Goal: Task Accomplishment & Management: Use online tool/utility

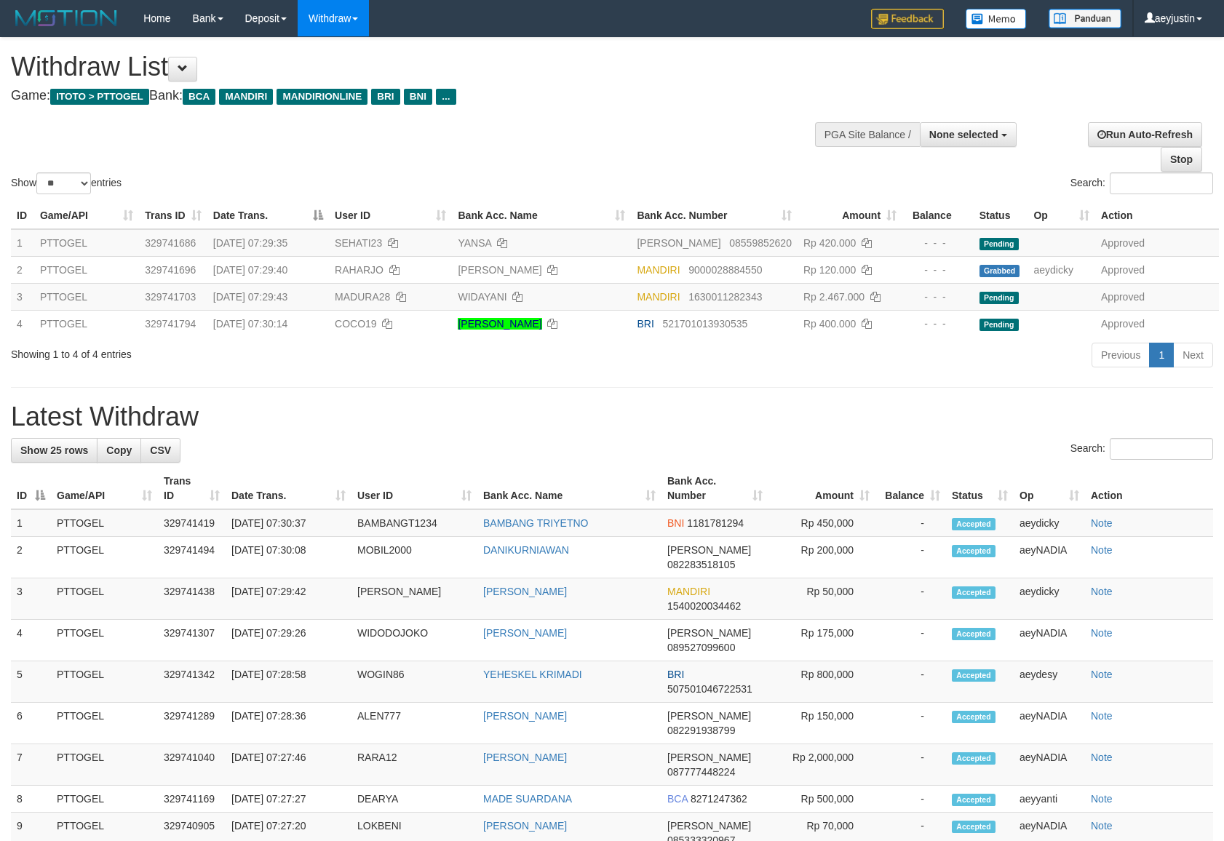
select select
select select "**"
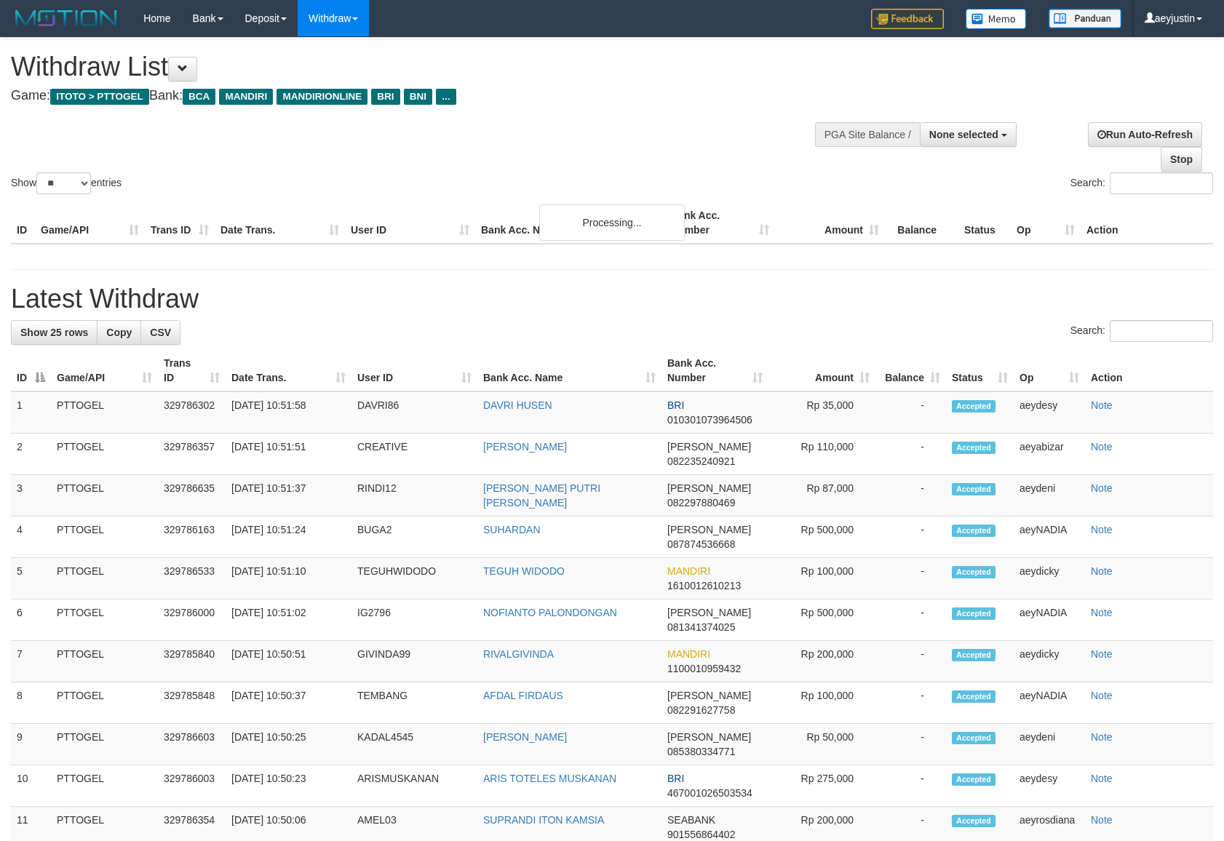
select select
select select "**"
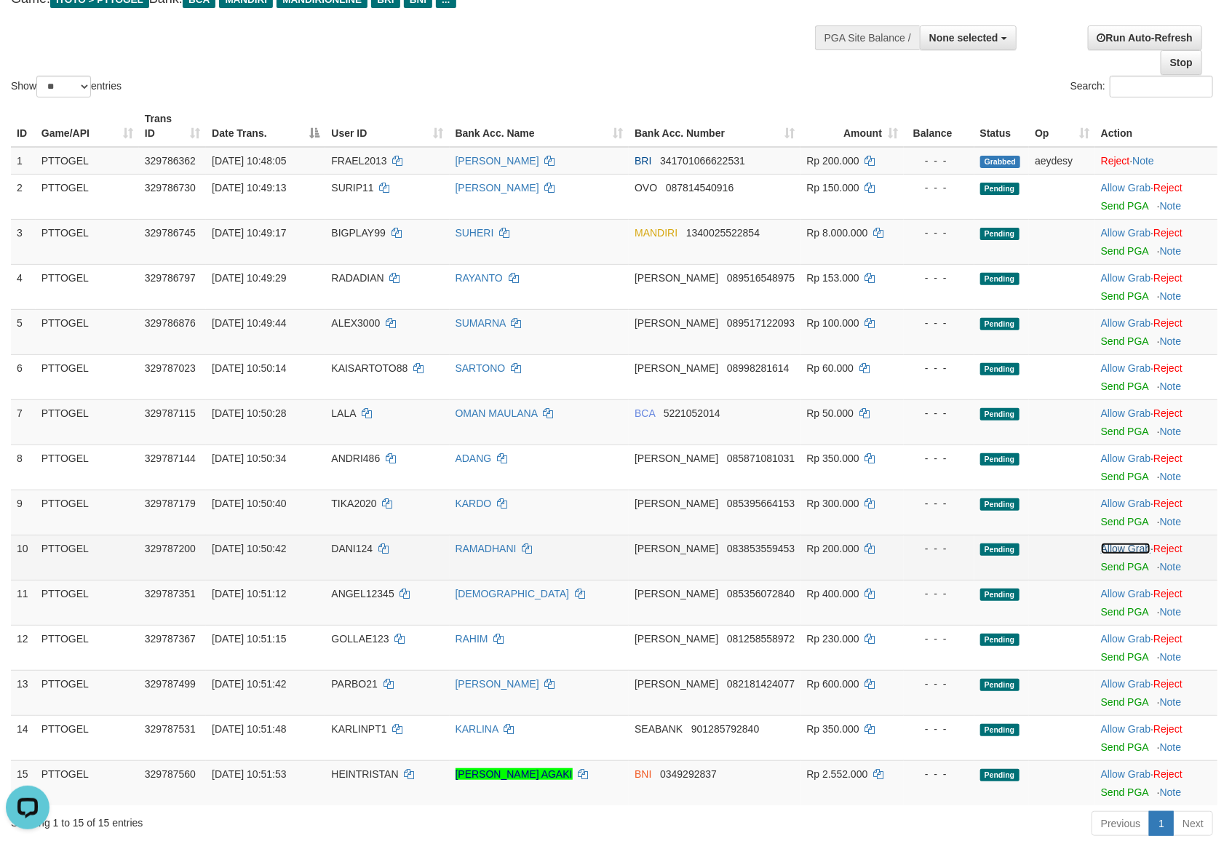
click at [1112, 547] on link "Allow Grab" at bounding box center [1125, 549] width 49 height 12
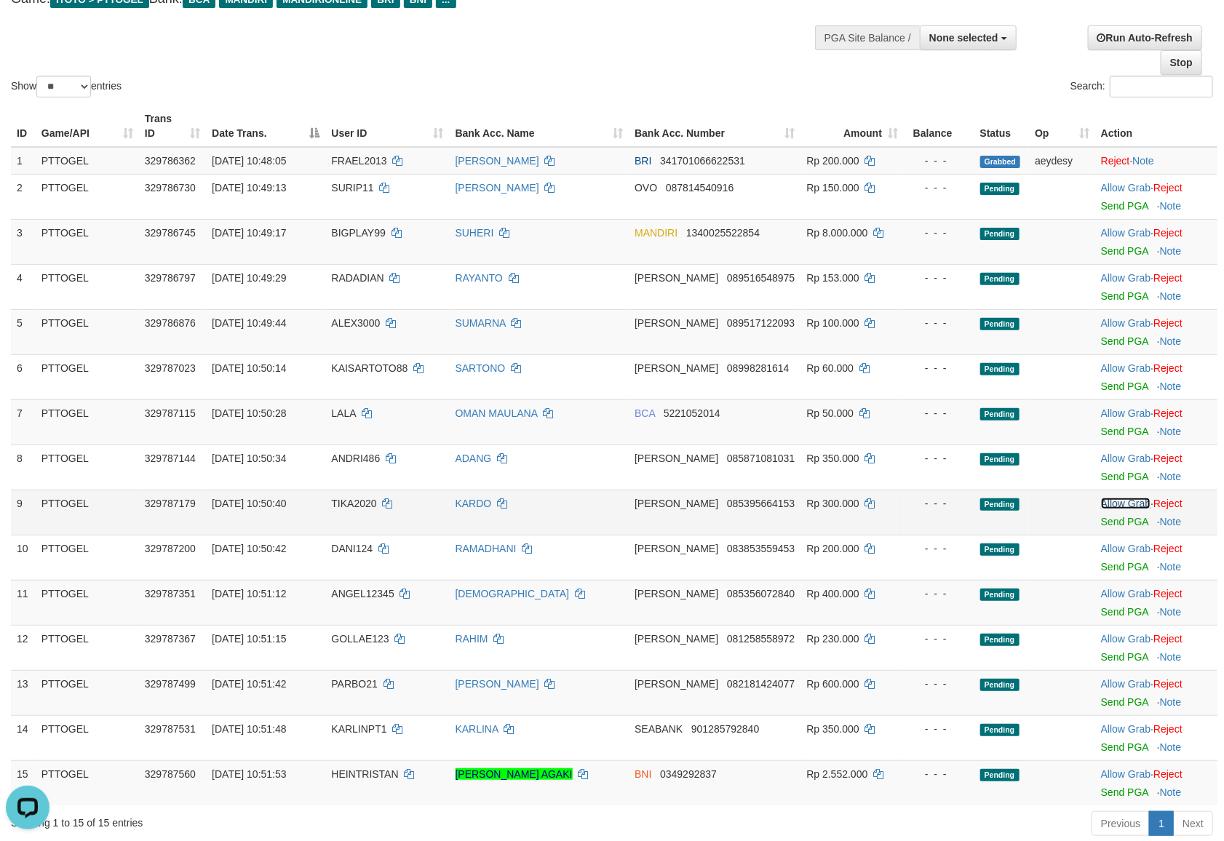
click at [1115, 499] on link "Allow Grab" at bounding box center [1125, 504] width 49 height 12
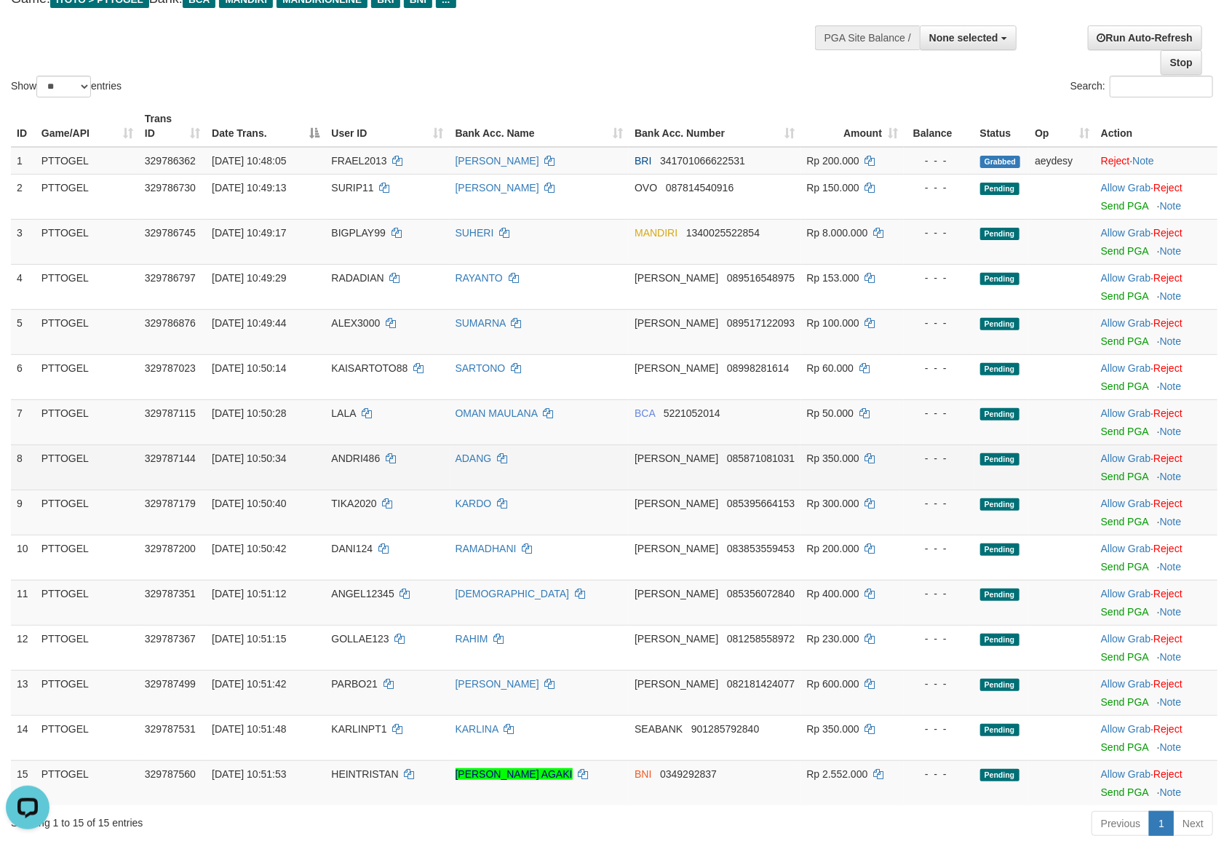
click at [1109, 450] on td "Allow Grab · Reject Send PGA · Note" at bounding box center [1157, 467] width 122 height 45
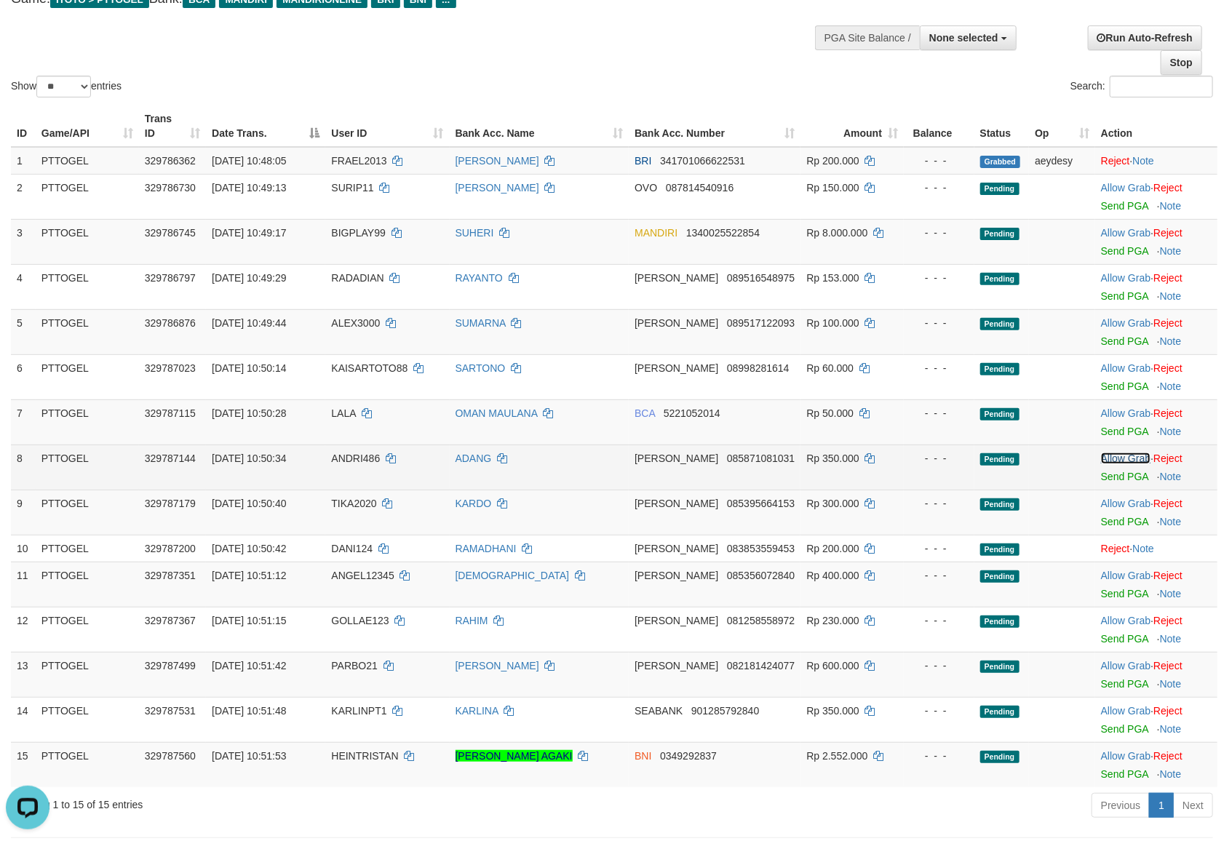
click at [1109, 457] on link "Allow Grab" at bounding box center [1125, 459] width 49 height 12
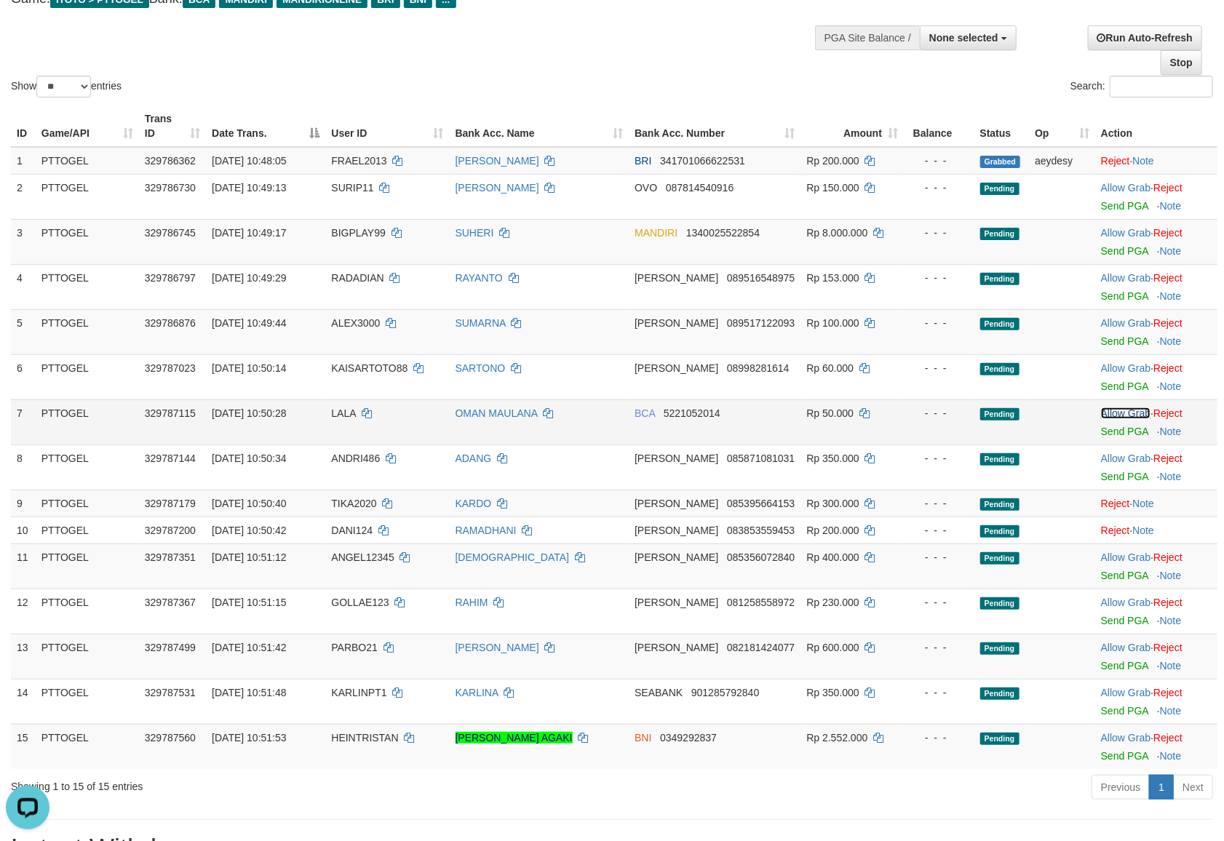
click at [1114, 417] on link "Allow Grab" at bounding box center [1125, 414] width 49 height 12
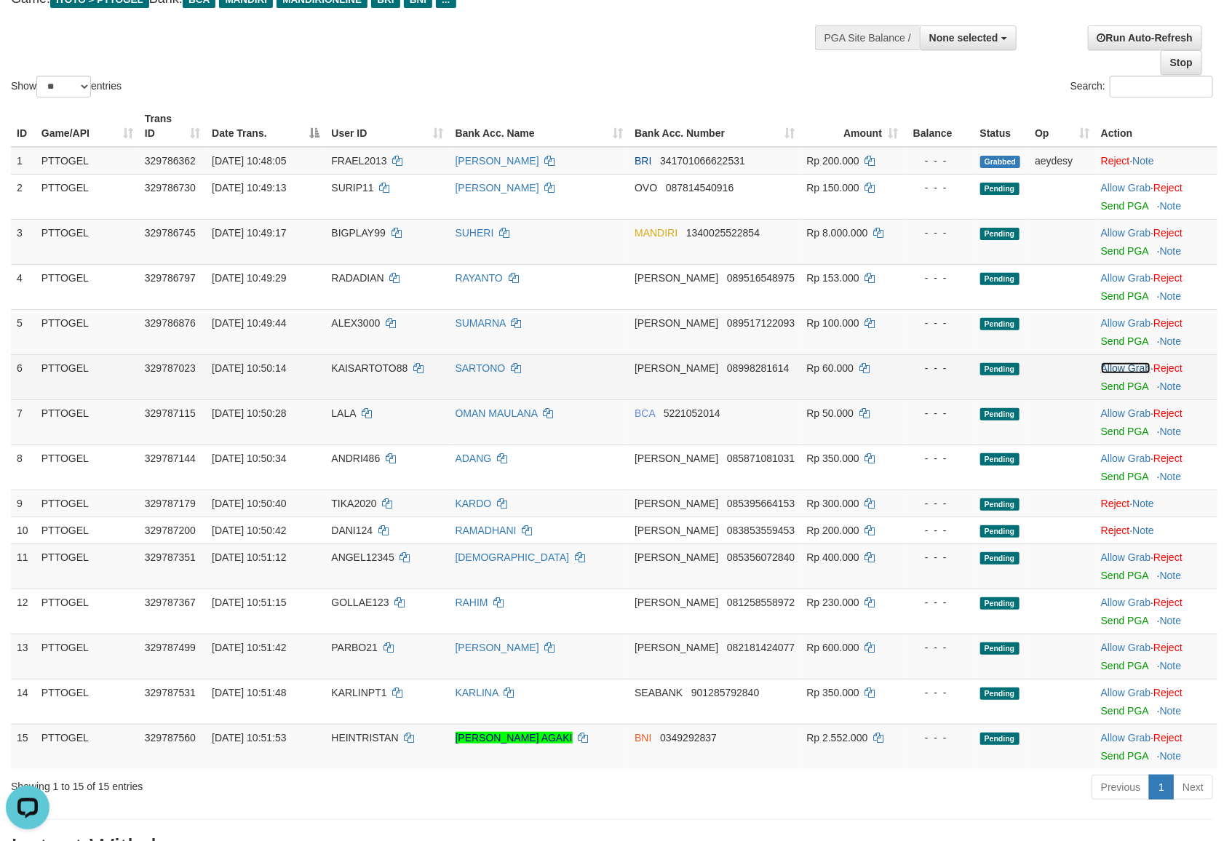
click at [1122, 369] on link "Allow Grab" at bounding box center [1125, 369] width 49 height 12
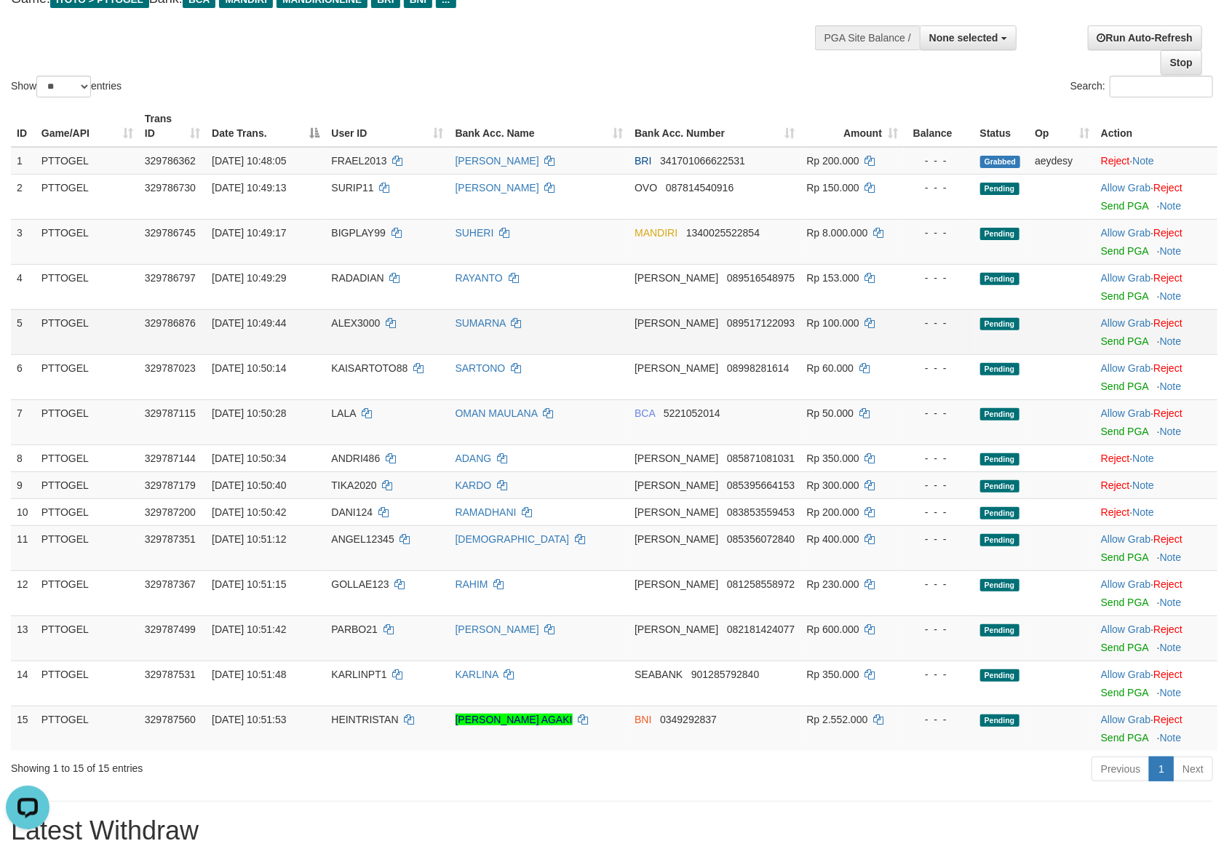
click at [1124, 332] on div at bounding box center [1156, 332] width 111 height 4
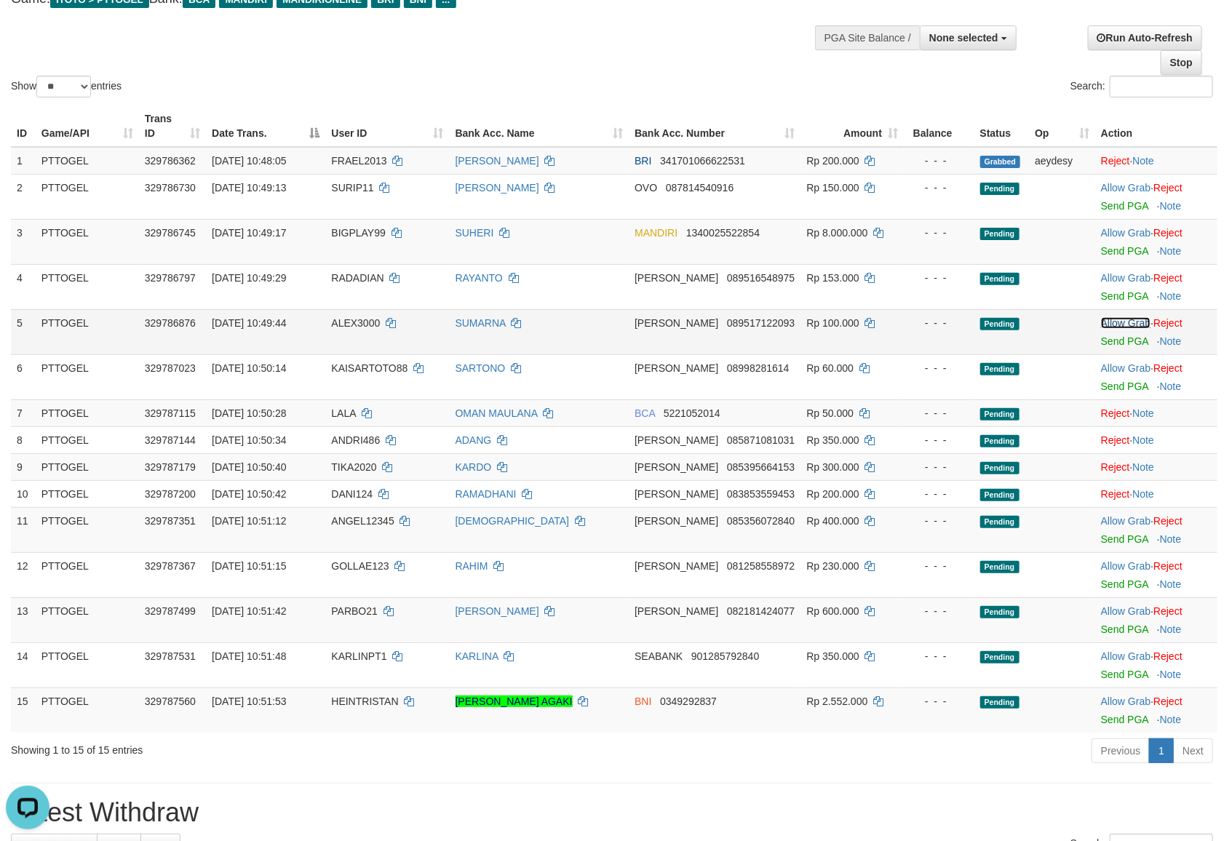
click at [1124, 320] on link "Allow Grab" at bounding box center [1125, 323] width 49 height 12
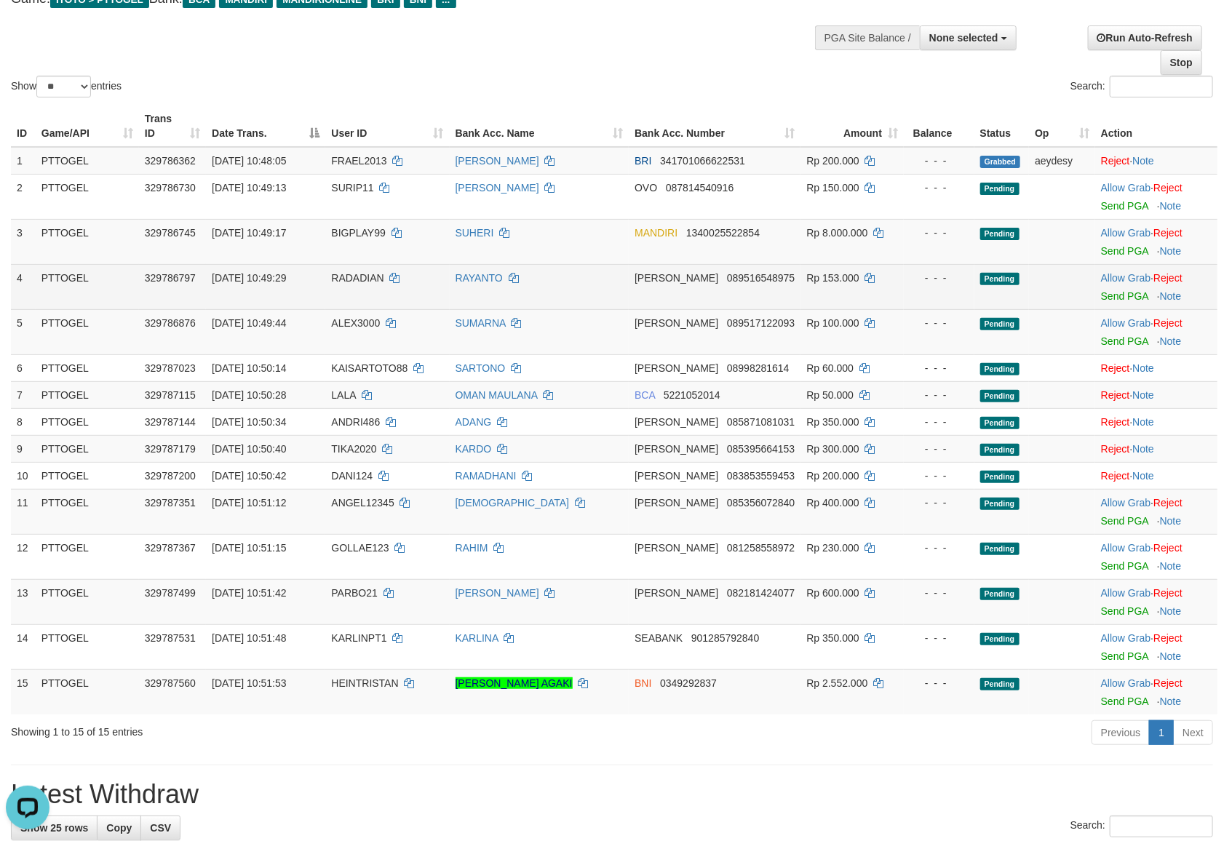
click at [1125, 285] on td "Allow Grab · Reject Send PGA · Note" at bounding box center [1157, 286] width 122 height 45
click at [1126, 271] on td "Allow Grab · Reject Send PGA · Note" at bounding box center [1157, 286] width 122 height 45
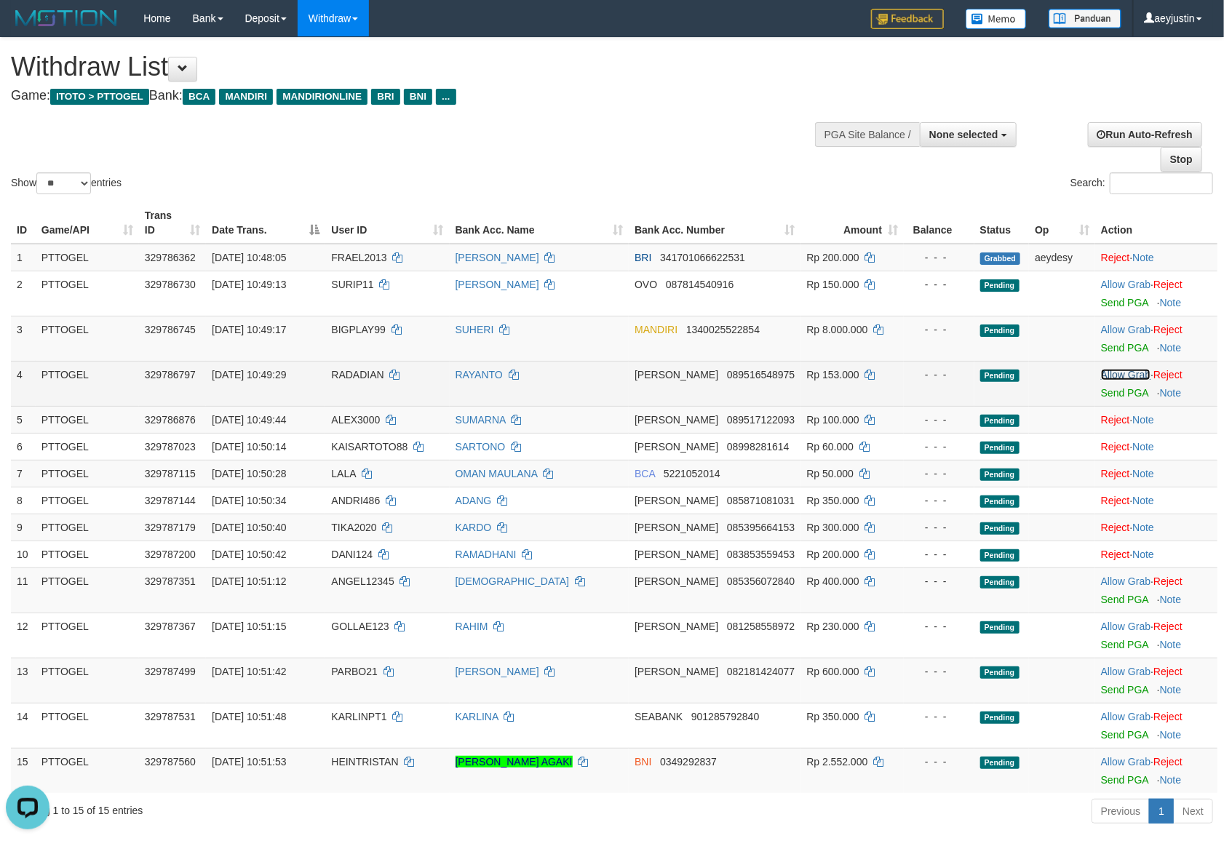
click at [1112, 371] on link "Allow Grab" at bounding box center [1125, 375] width 49 height 12
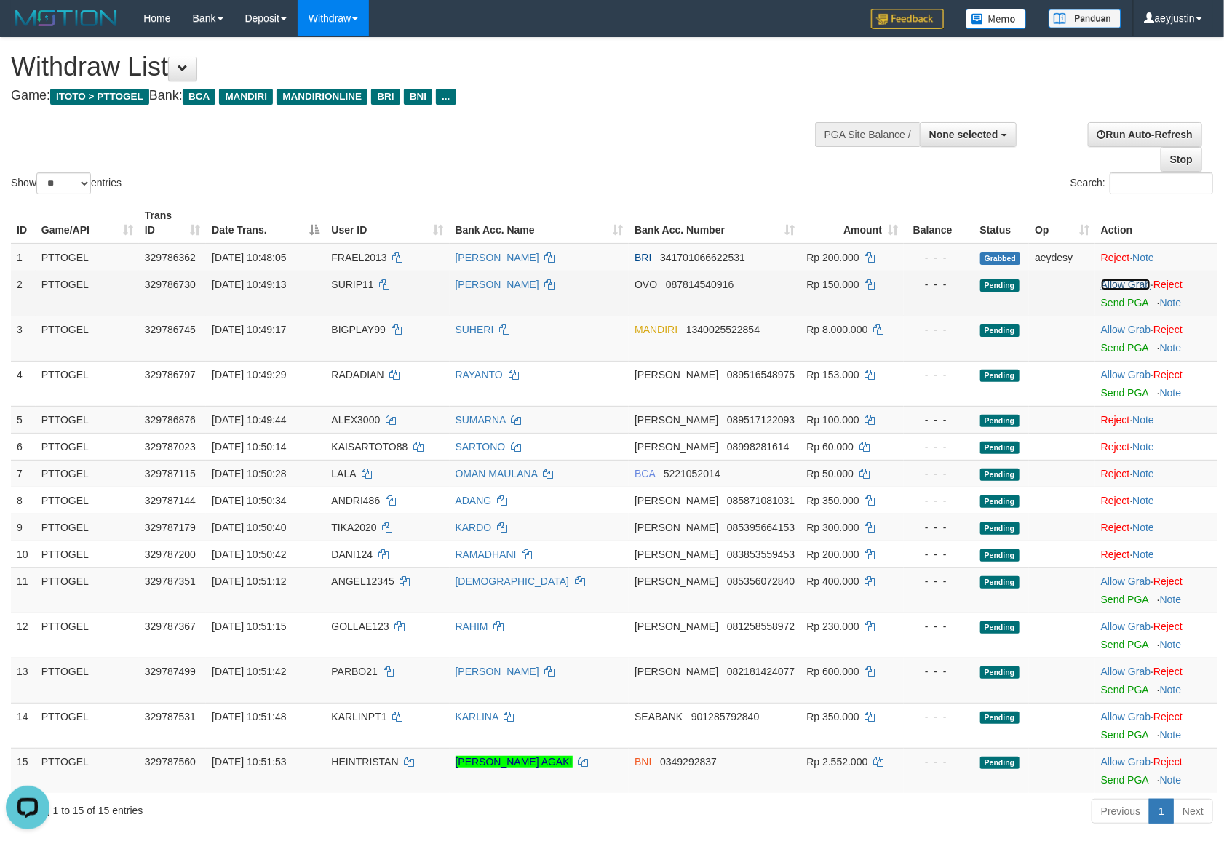
click at [1117, 285] on link "Allow Grab" at bounding box center [1125, 285] width 49 height 12
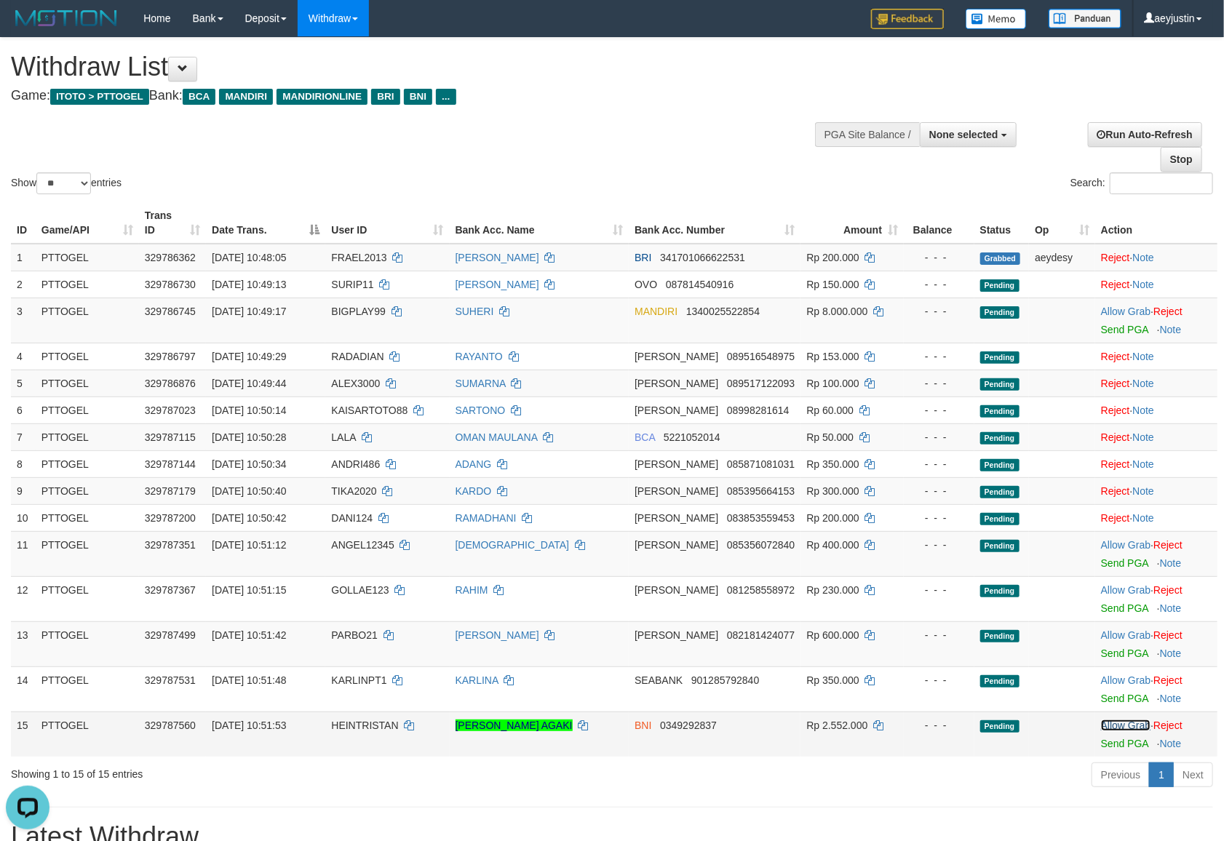
click at [1128, 725] on link "Allow Grab" at bounding box center [1125, 726] width 49 height 12
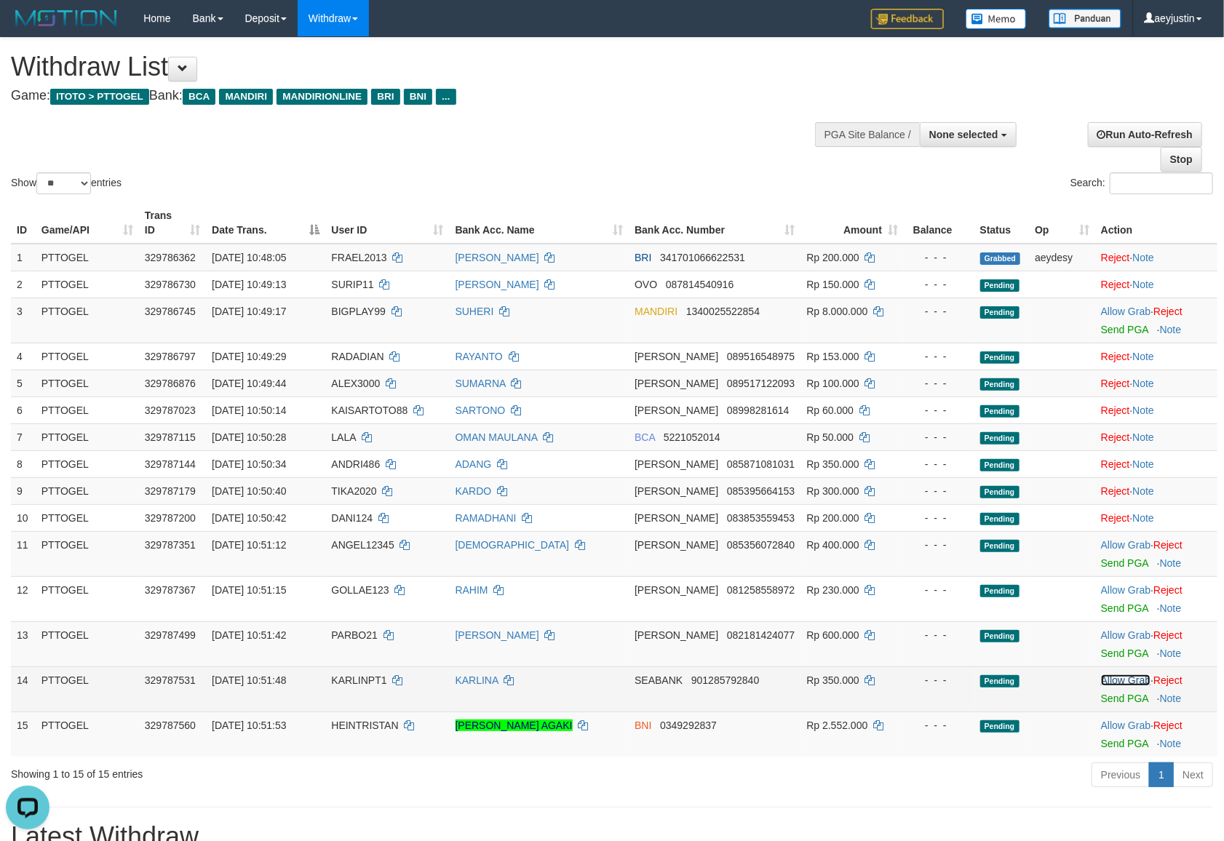
click at [1121, 679] on link "Allow Grab" at bounding box center [1125, 681] width 49 height 12
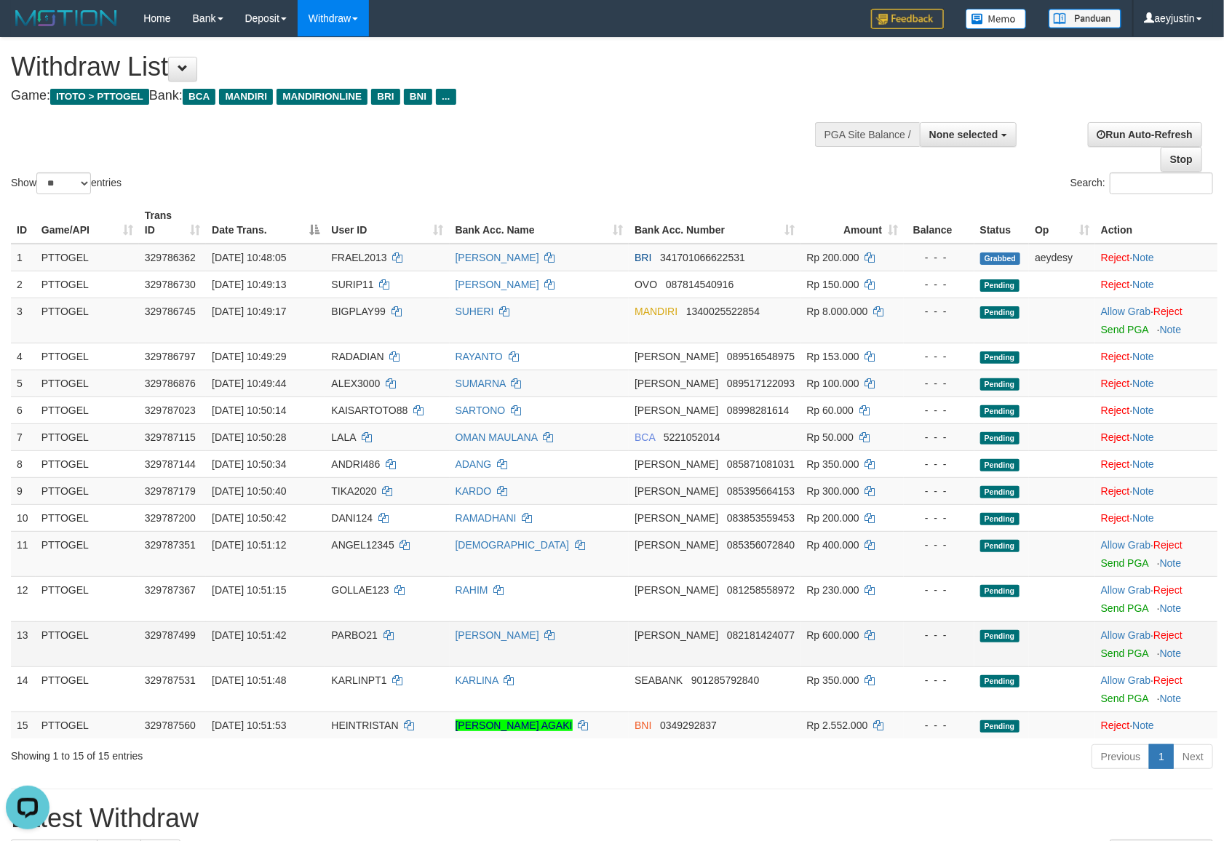
click at [1112, 627] on td "Allow Grab · Reject Send PGA · Note" at bounding box center [1157, 644] width 122 height 45
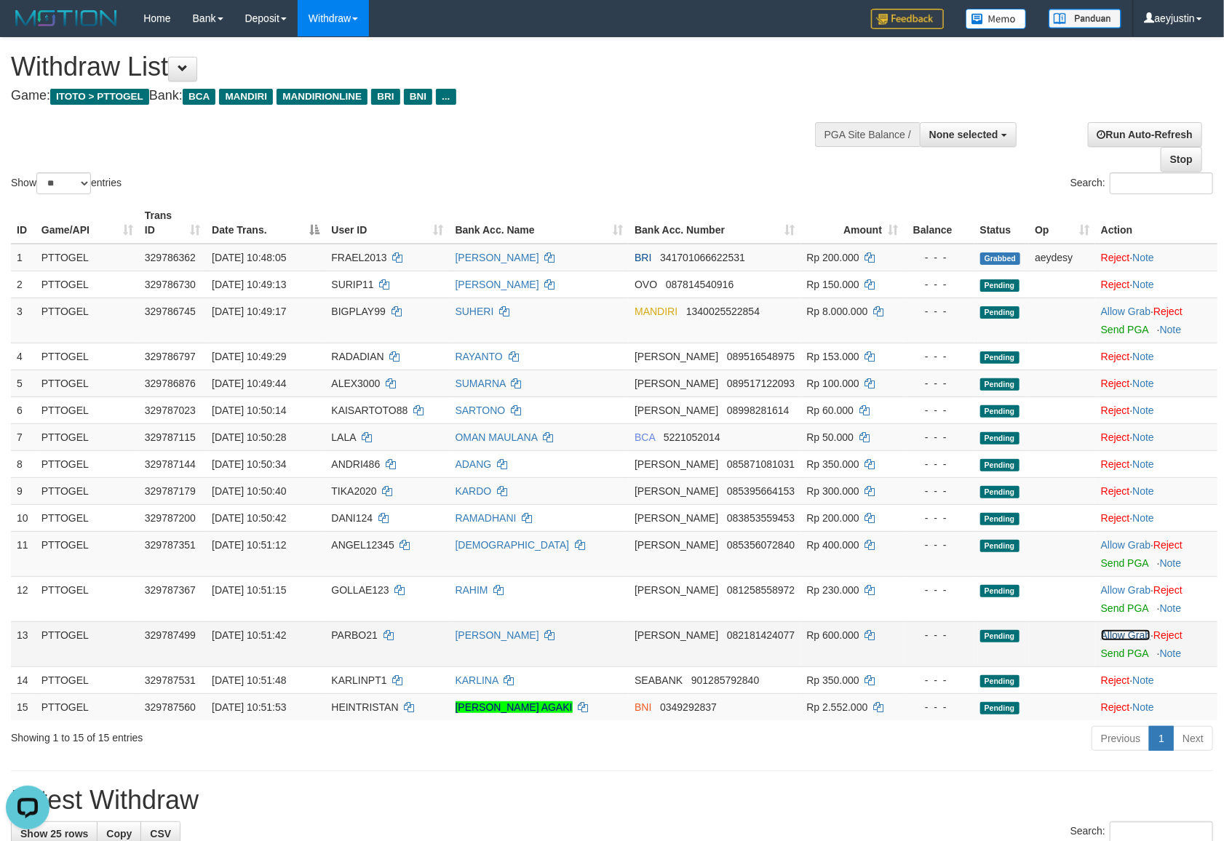
click at [1114, 633] on link "Allow Grab" at bounding box center [1125, 636] width 49 height 12
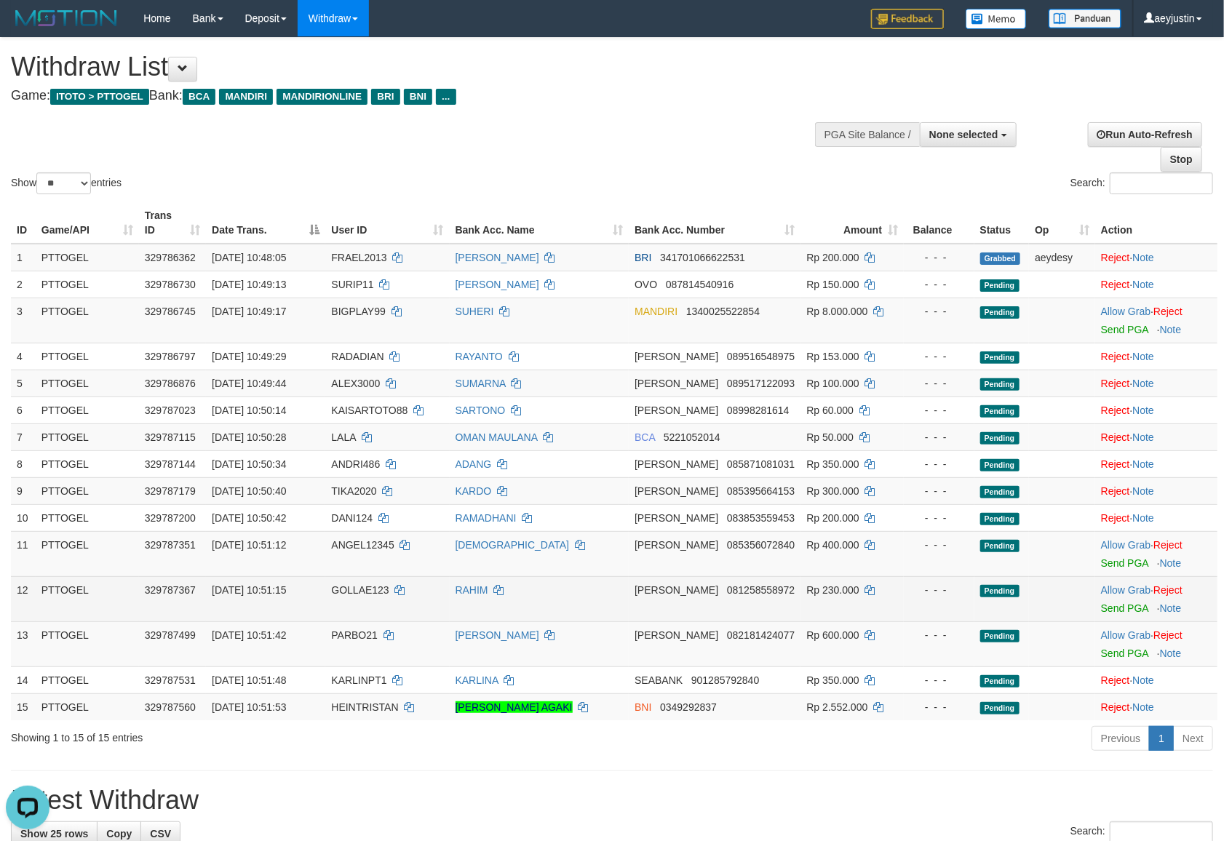
click at [1115, 584] on td "Allow Grab · Reject Send PGA · Note" at bounding box center [1157, 599] width 122 height 45
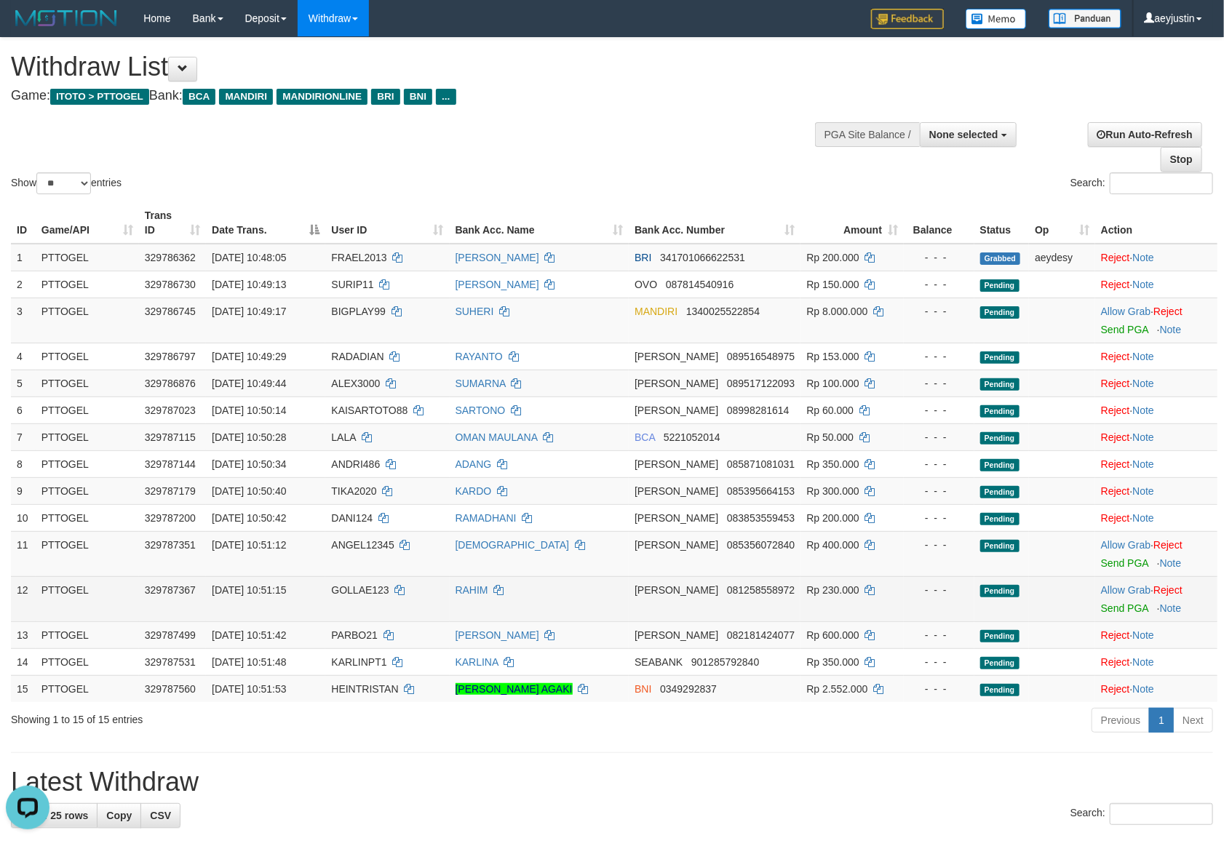
click at [1120, 597] on td "Allow Grab · Reject Send PGA · Note" at bounding box center [1157, 599] width 122 height 45
click at [1116, 590] on link "Allow Grab" at bounding box center [1125, 591] width 49 height 12
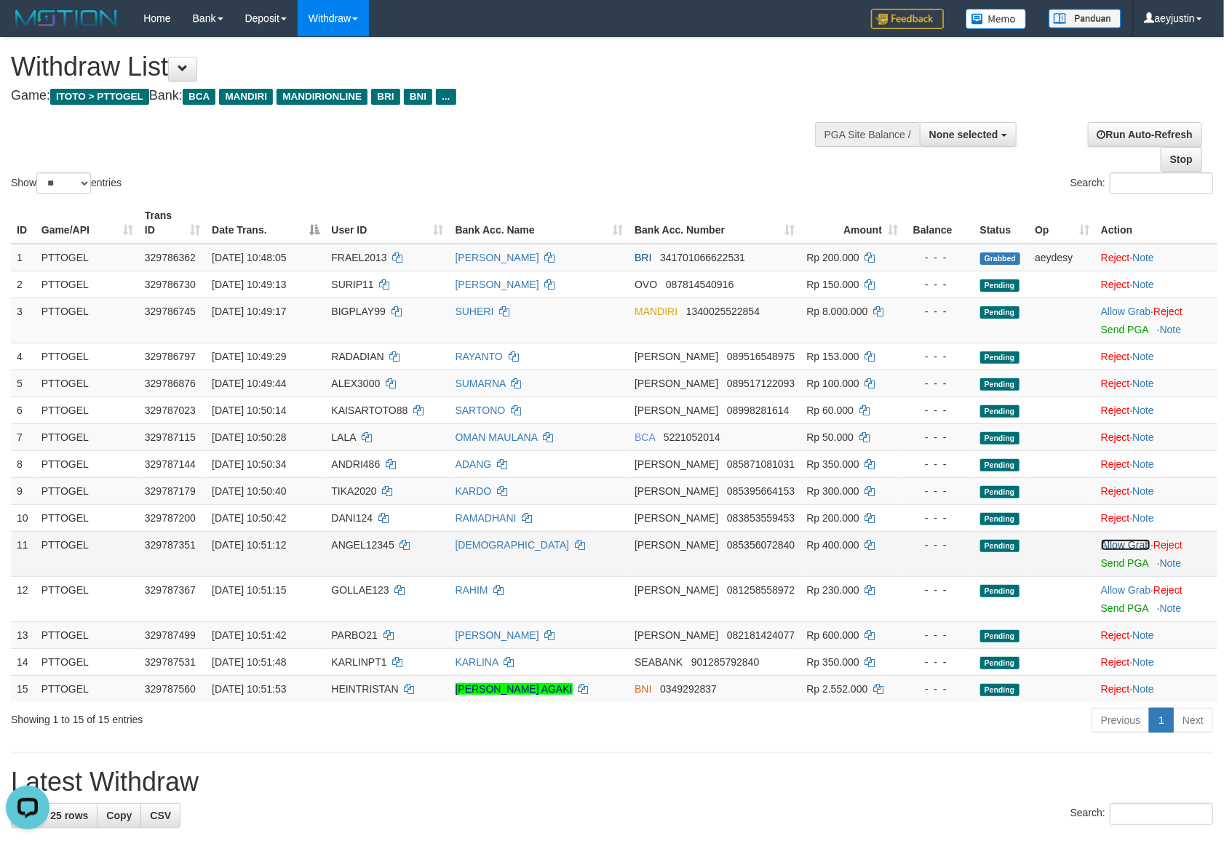
click at [1117, 544] on link "Allow Grab" at bounding box center [1125, 545] width 49 height 12
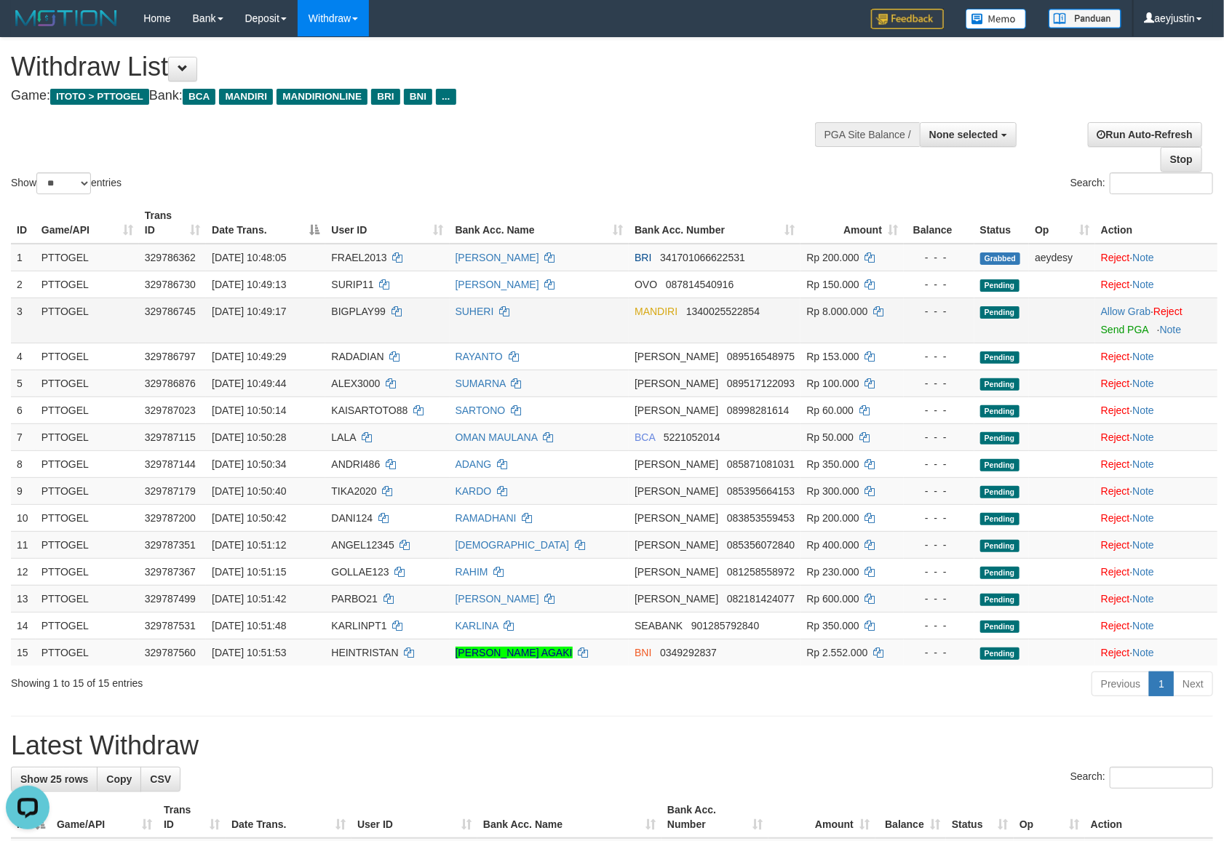
click at [383, 303] on td "BIGPLAY99" at bounding box center [387, 320] width 124 height 45
click at [381, 304] on td "BIGPLAY99" at bounding box center [387, 320] width 124 height 45
copy td "BIGPLAY99"
click at [1120, 307] on link "Allow Grab" at bounding box center [1125, 312] width 49 height 12
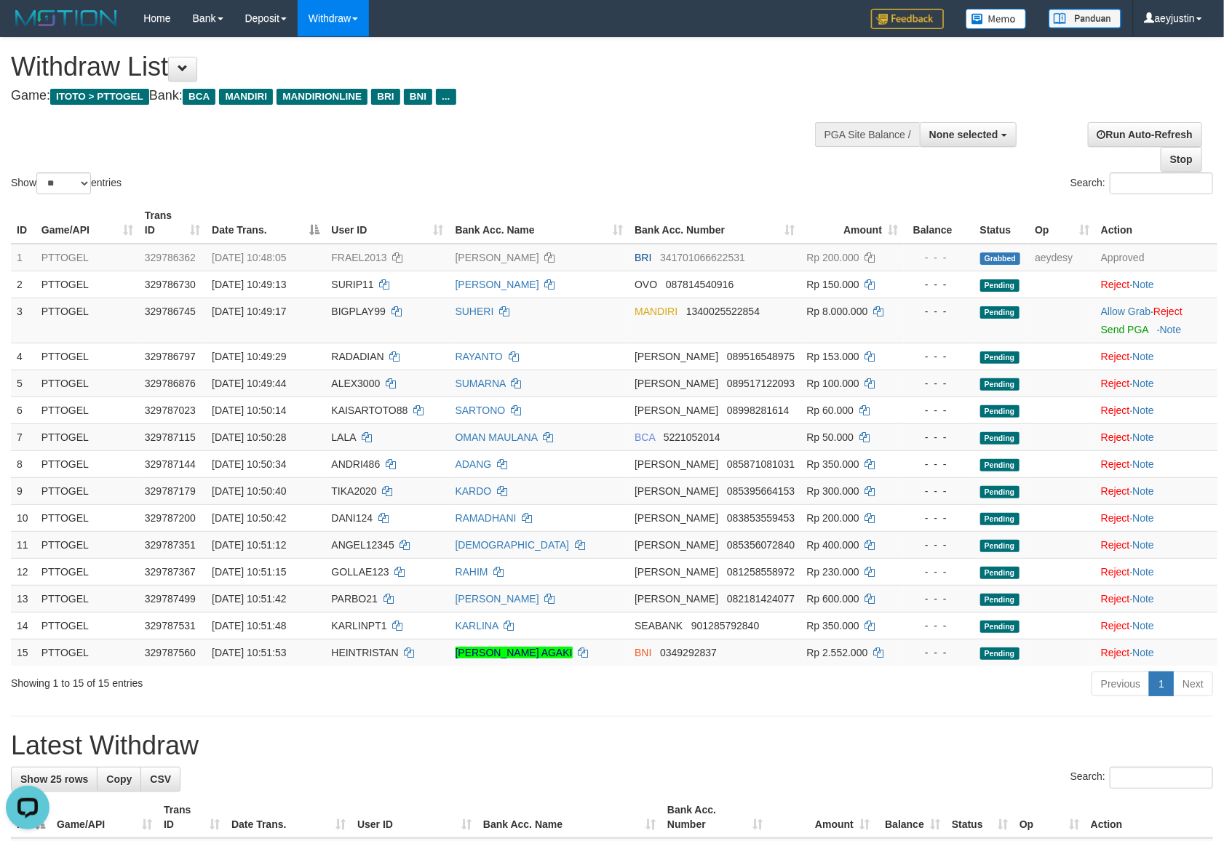
drag, startPoint x: 878, startPoint y: 168, endPoint x: 827, endPoint y: 189, distance: 54.9
click at [878, 168] on div "**********" at bounding box center [1023, 141] width 401 height 60
drag, startPoint x: 1125, startPoint y: 307, endPoint x: 10, endPoint y: 387, distance: 1117.3
click at [1125, 307] on link "Allow Grab" at bounding box center [1125, 312] width 49 height 12
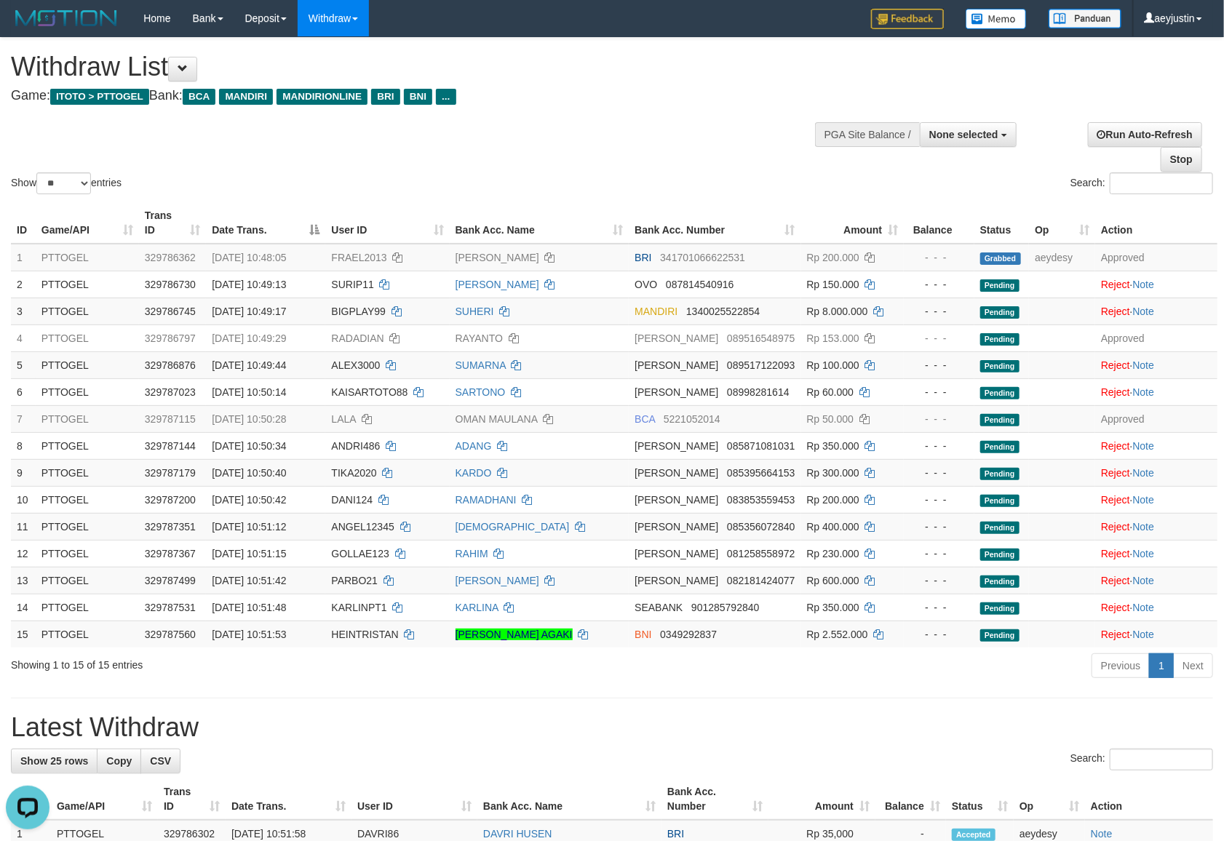
click at [703, 121] on div "Show ** ** ** *** entries Search:" at bounding box center [612, 117] width 1224 height 159
click at [655, 355] on td "DANA 089517122093" at bounding box center [715, 365] width 172 height 27
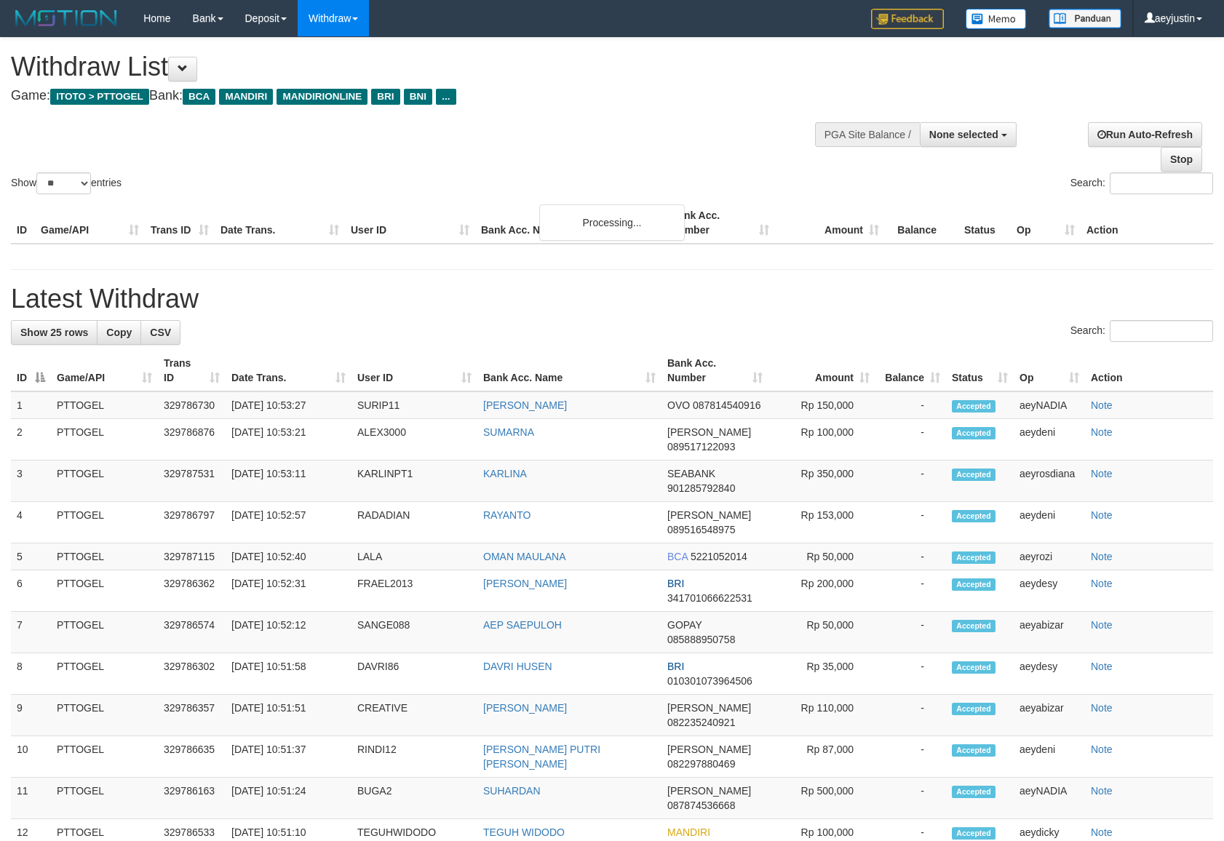
select select
select select "**"
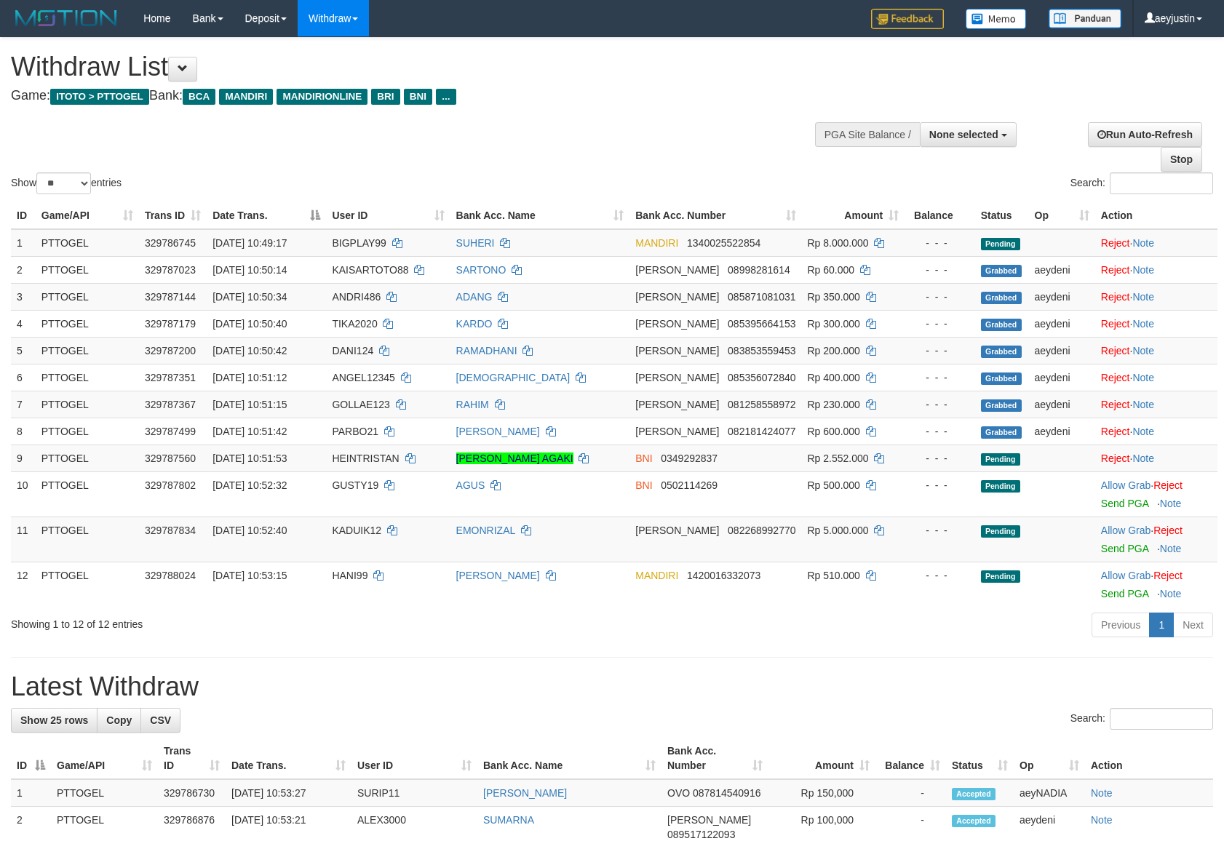
select select
select select "**"
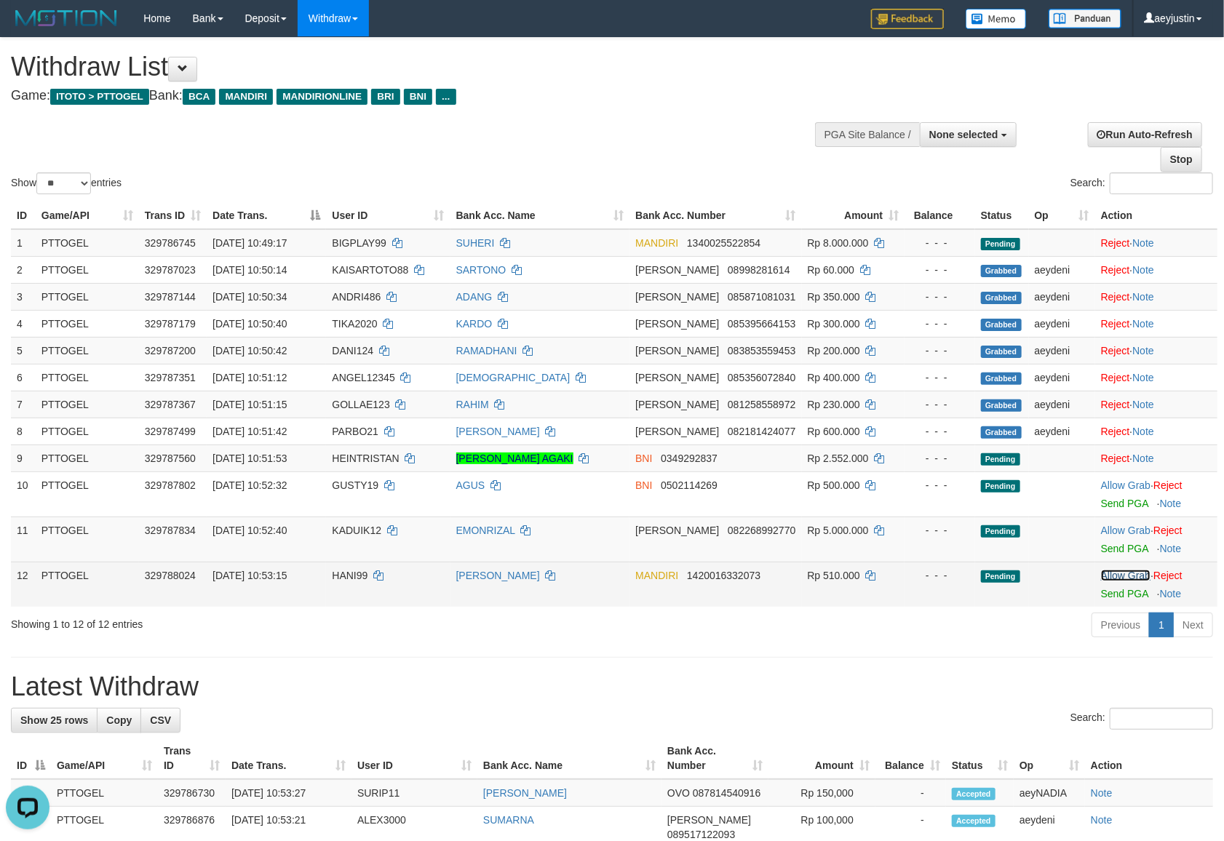
click at [1114, 573] on link "Allow Grab" at bounding box center [1125, 576] width 49 height 12
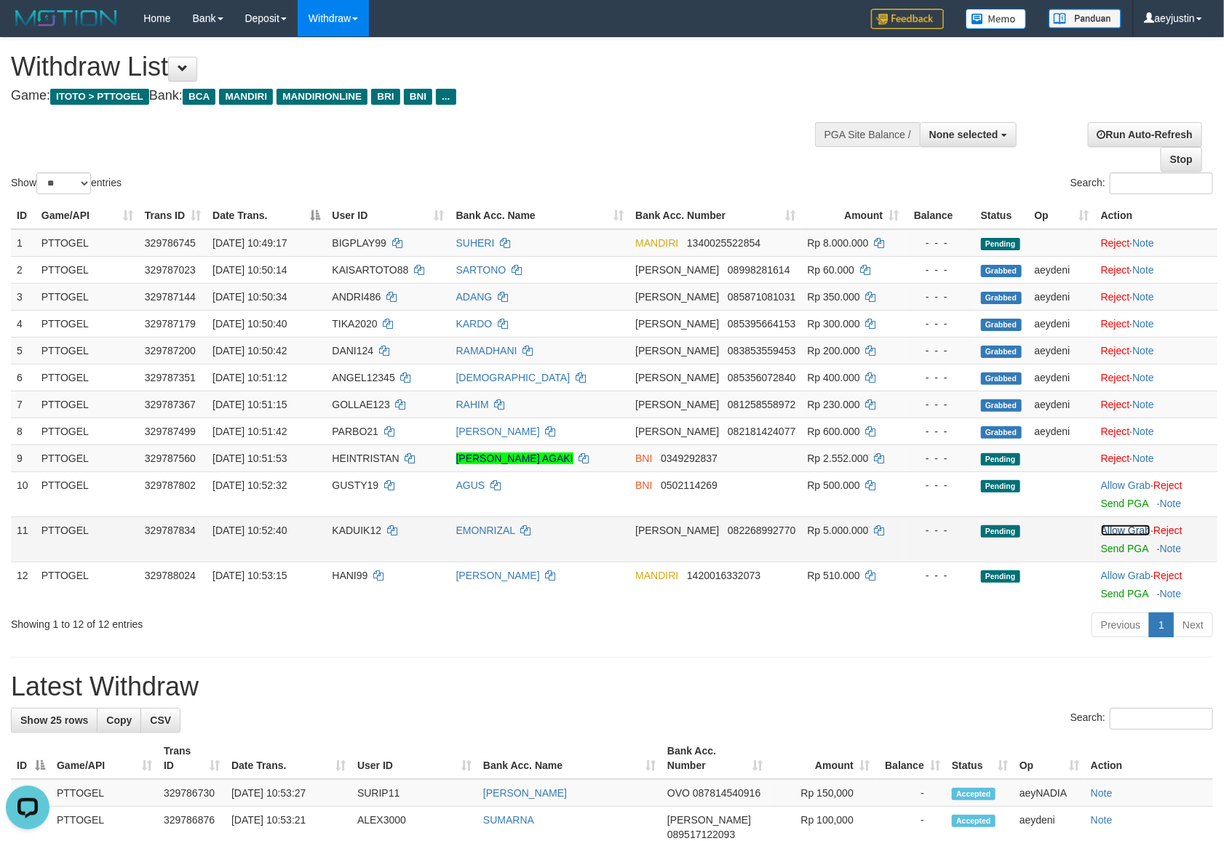
click at [1104, 536] on link "Allow Grab" at bounding box center [1125, 531] width 49 height 12
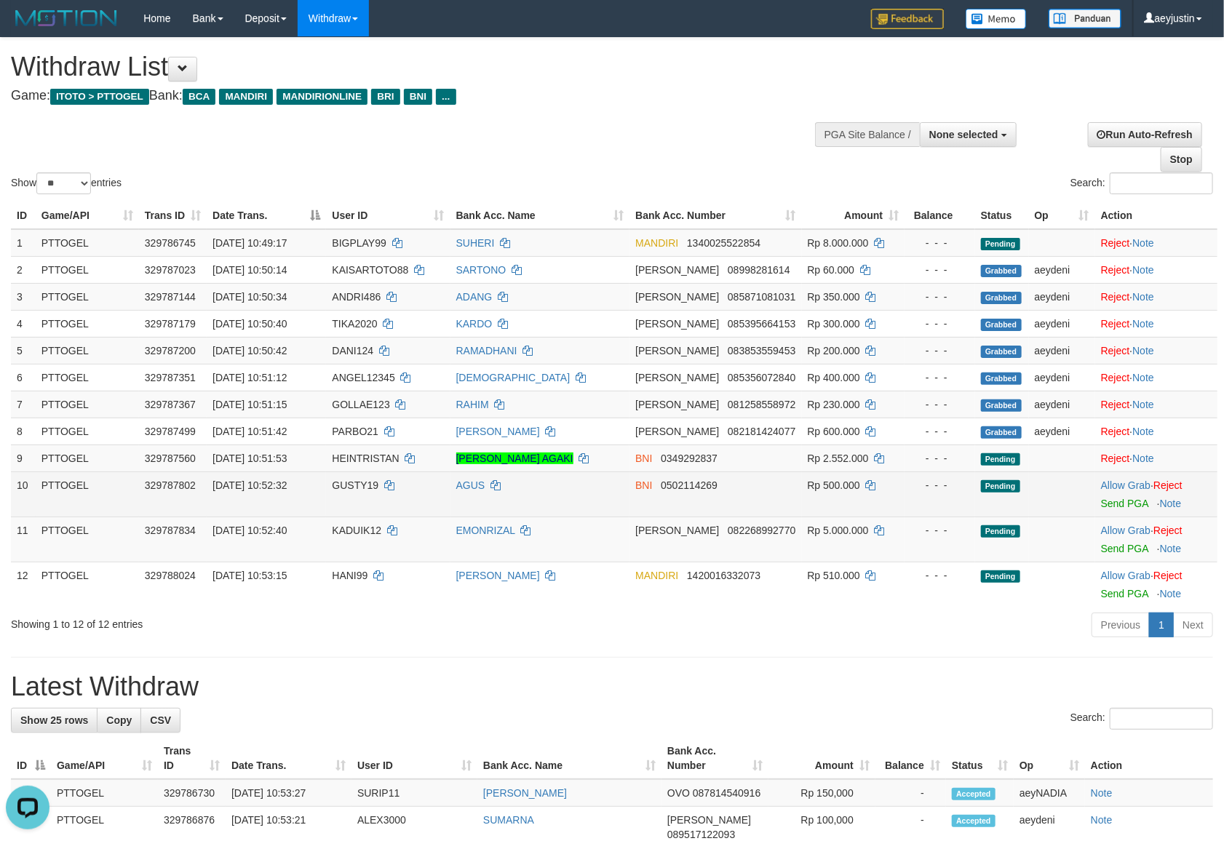
click at [1104, 475] on td "Allow Grab · Reject Send PGA · Note" at bounding box center [1157, 494] width 122 height 45
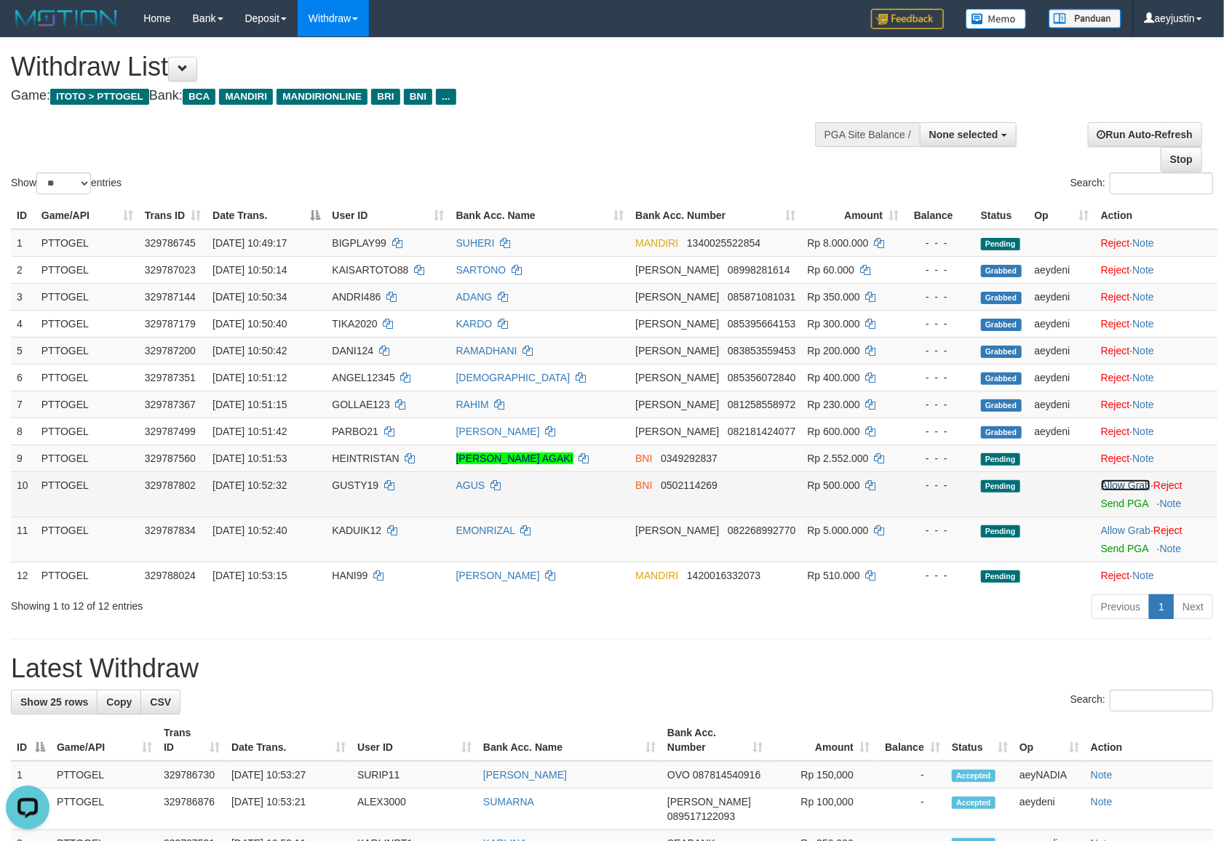
click at [1107, 483] on link "Allow Grab" at bounding box center [1125, 486] width 49 height 12
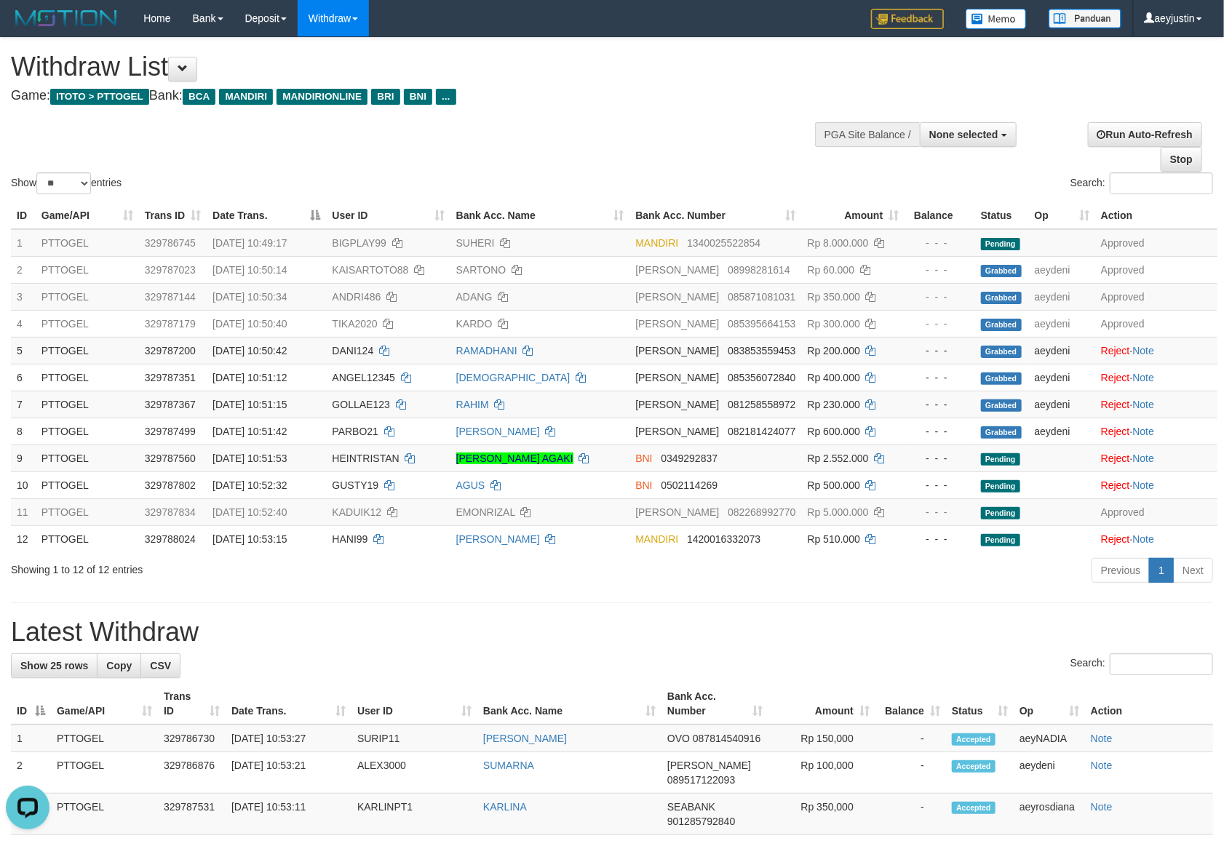
click at [833, 83] on div "Show ** ** ** *** entries Search:" at bounding box center [612, 117] width 1224 height 159
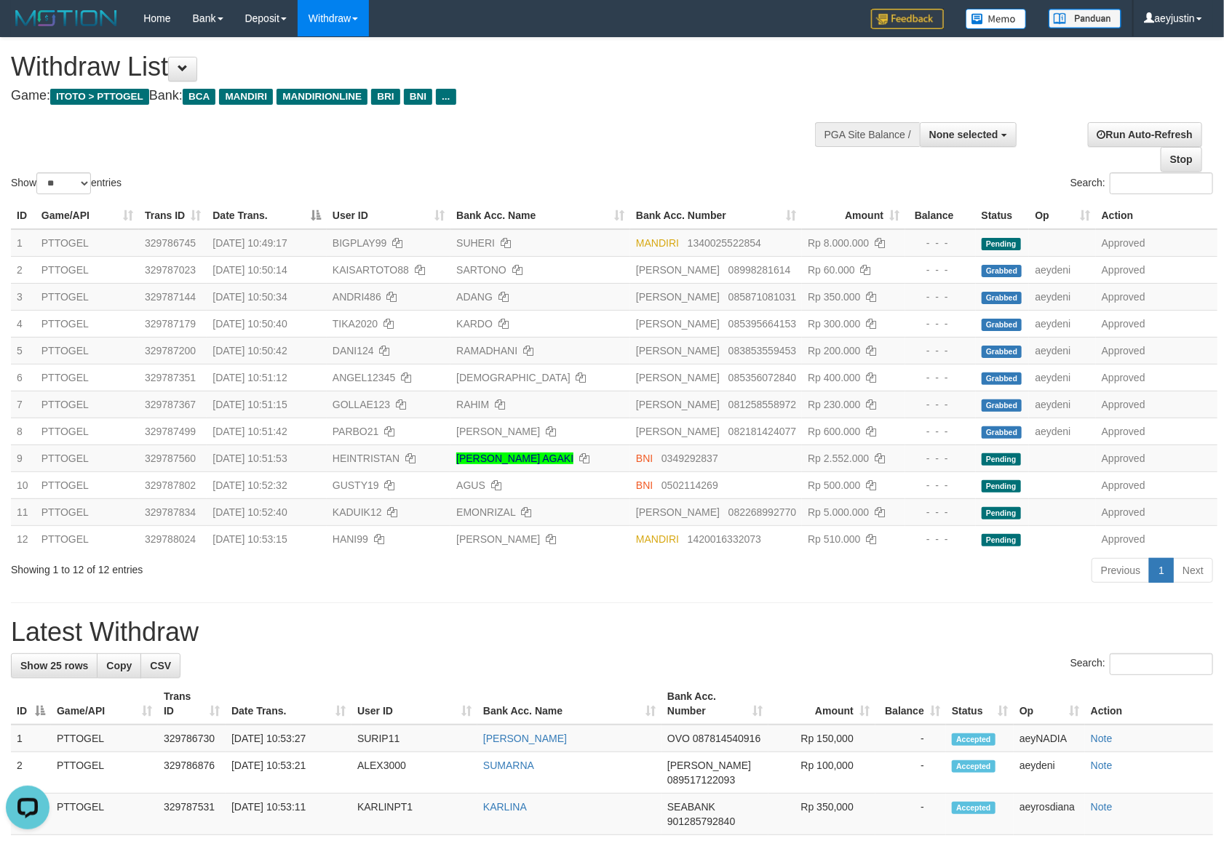
click at [671, 130] on div "Show ** ** ** *** entries Search:" at bounding box center [612, 117] width 1224 height 159
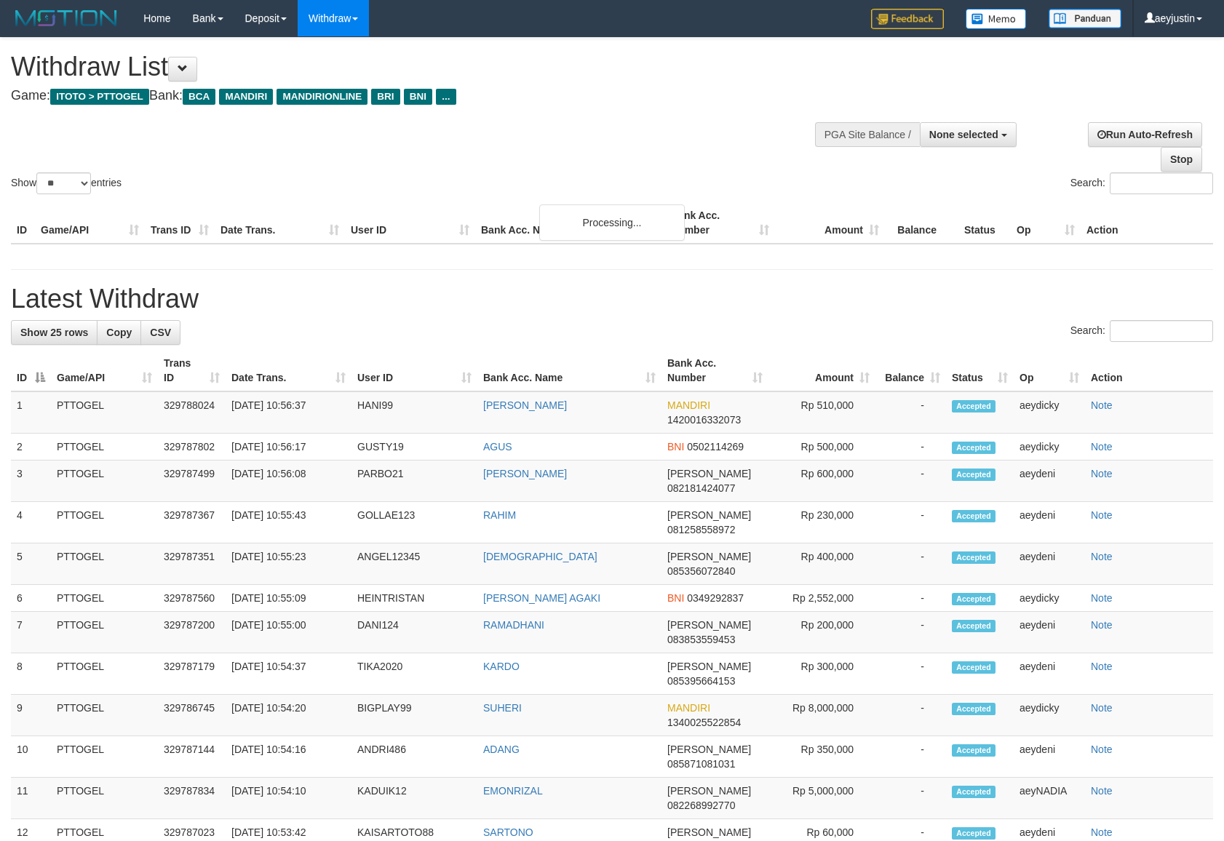
select select
select select "**"
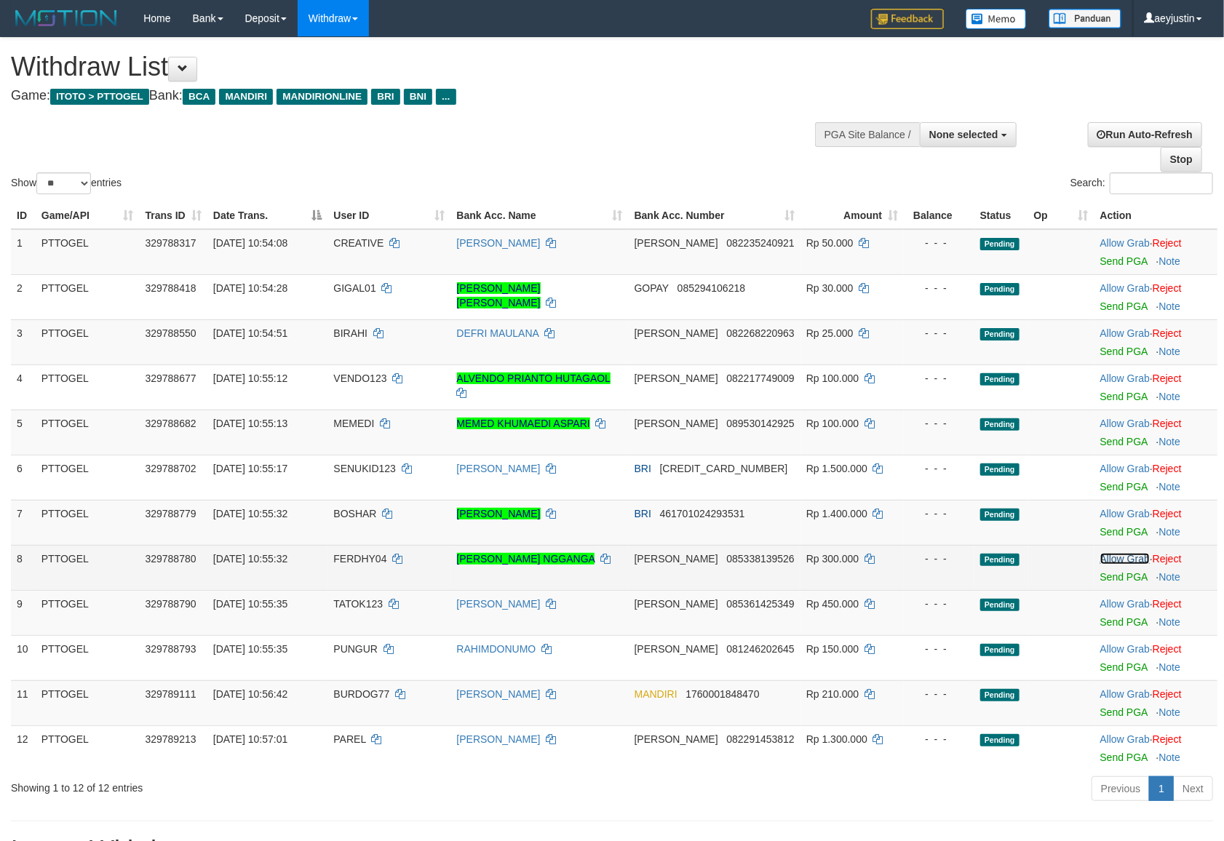
click at [1114, 555] on link "Allow Grab" at bounding box center [1125, 559] width 49 height 12
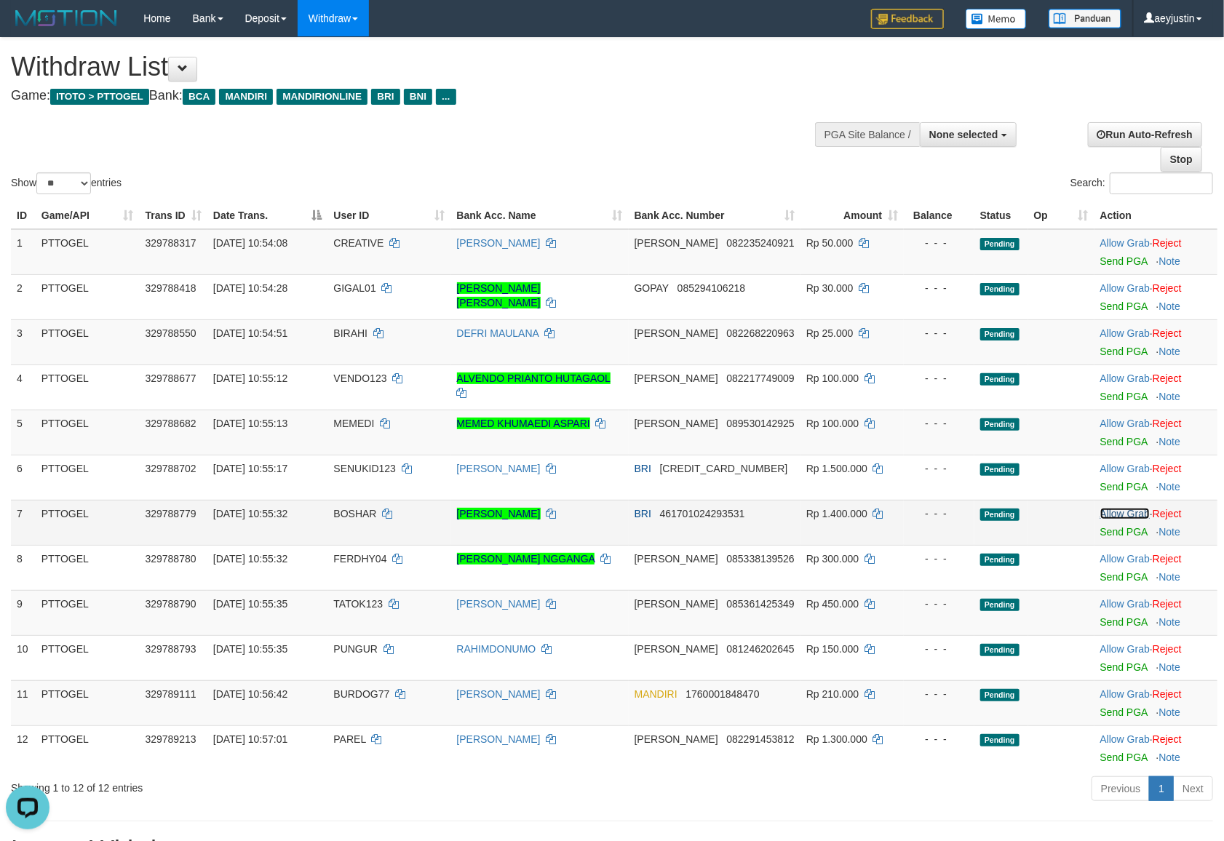
click at [1120, 519] on link "Allow Grab" at bounding box center [1125, 514] width 49 height 12
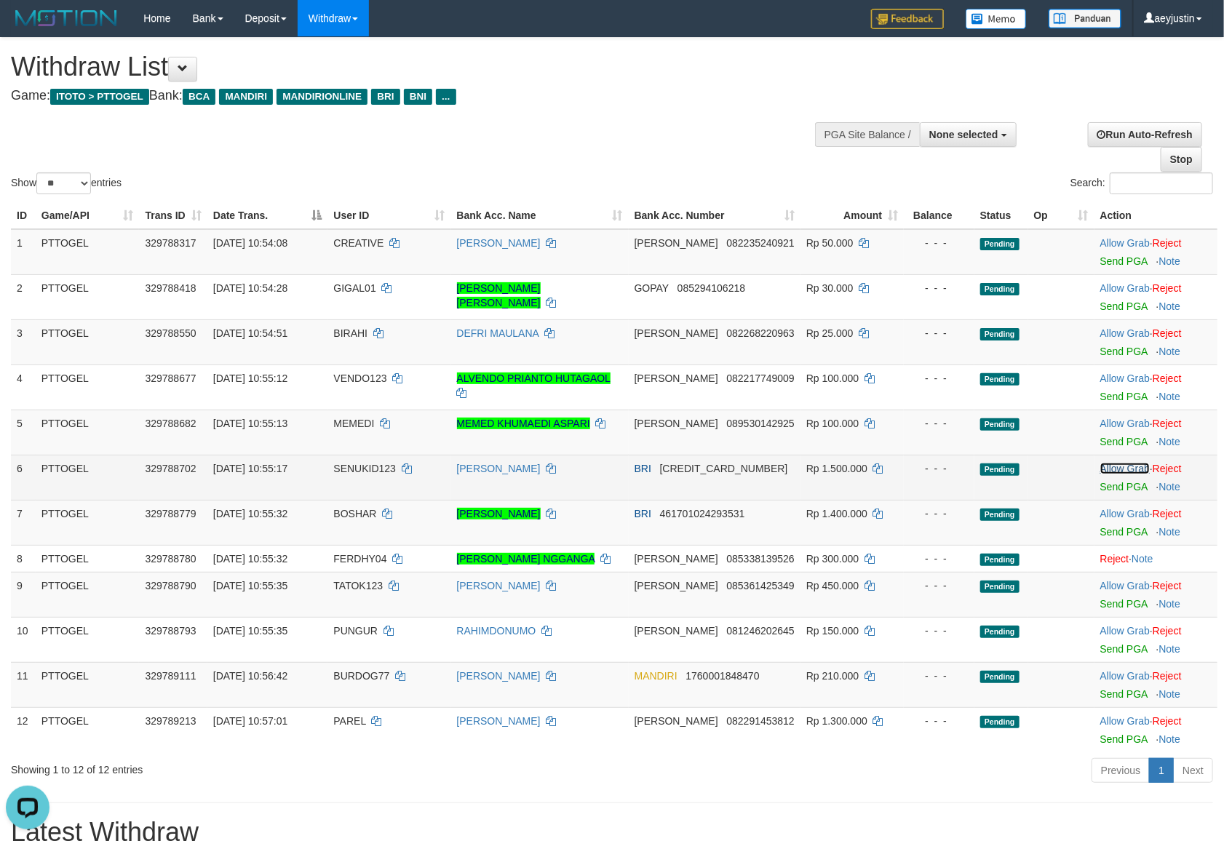
click at [1125, 467] on link "Allow Grab" at bounding box center [1125, 469] width 49 height 12
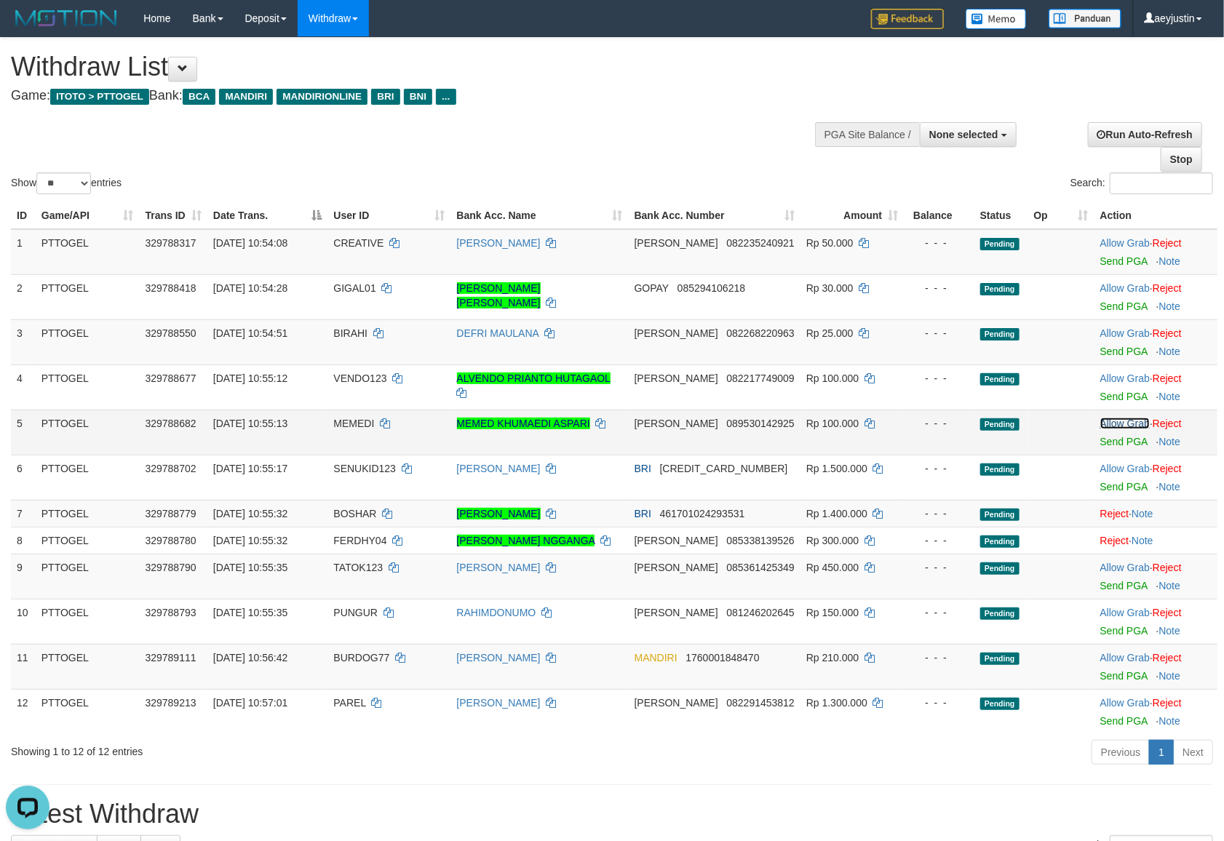
click at [1122, 419] on link "Allow Grab" at bounding box center [1125, 424] width 49 height 12
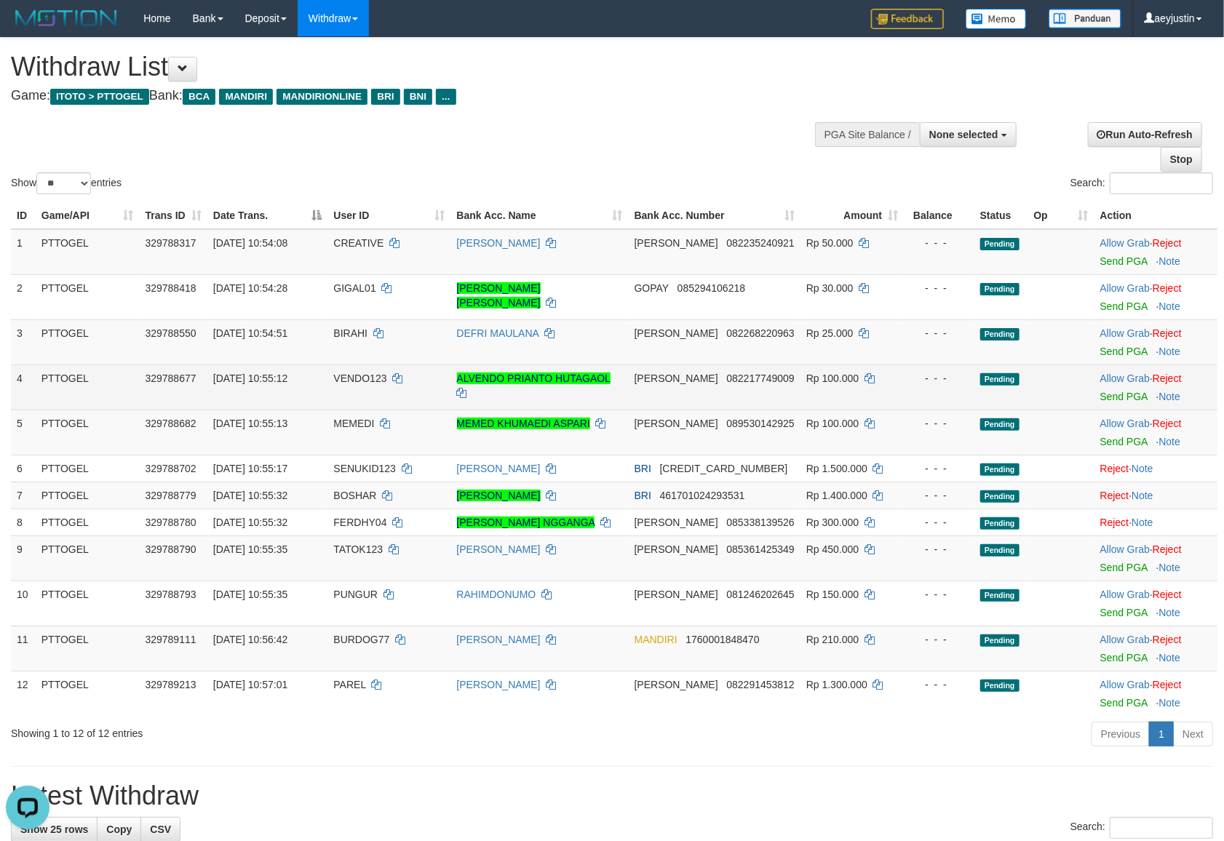
click at [1117, 371] on td "Allow Grab · Reject Send PGA · Note" at bounding box center [1156, 387] width 123 height 45
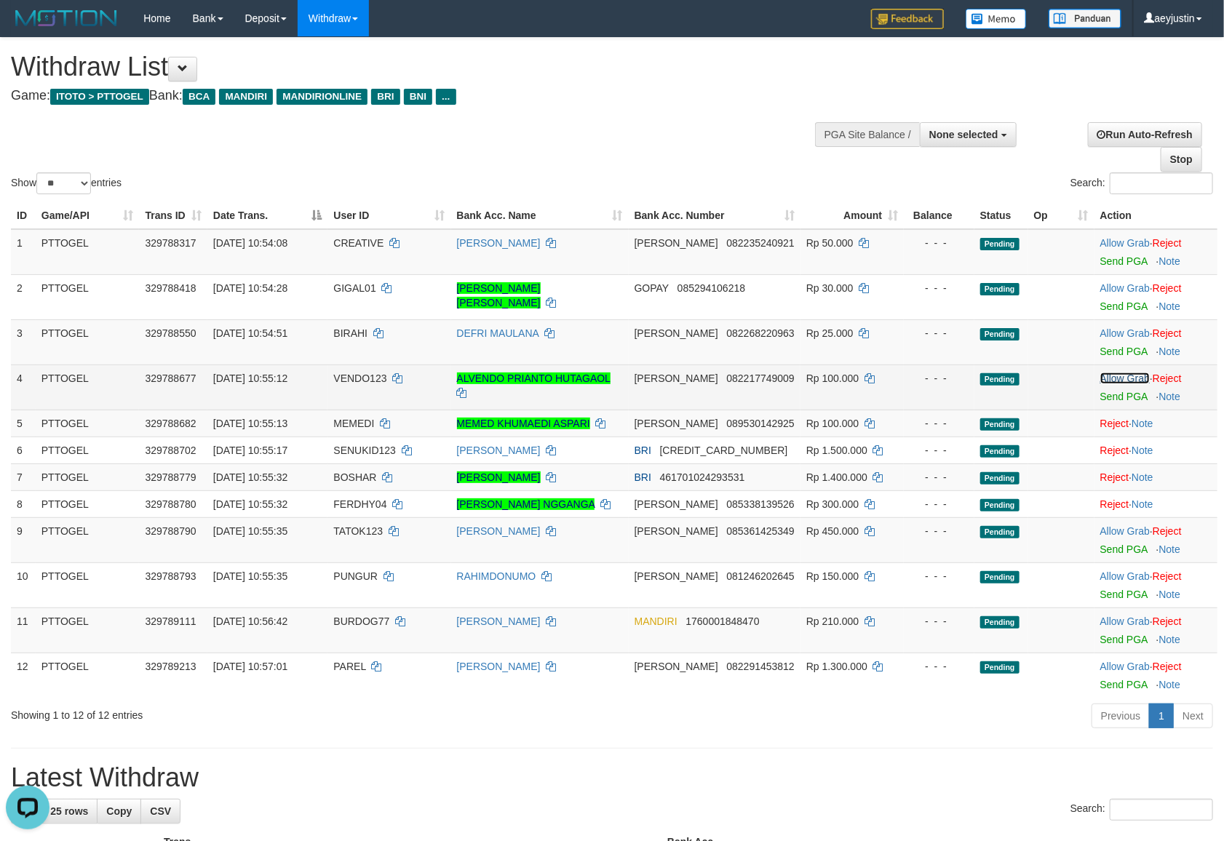
click at [1117, 376] on link "Allow Grab" at bounding box center [1125, 379] width 49 height 12
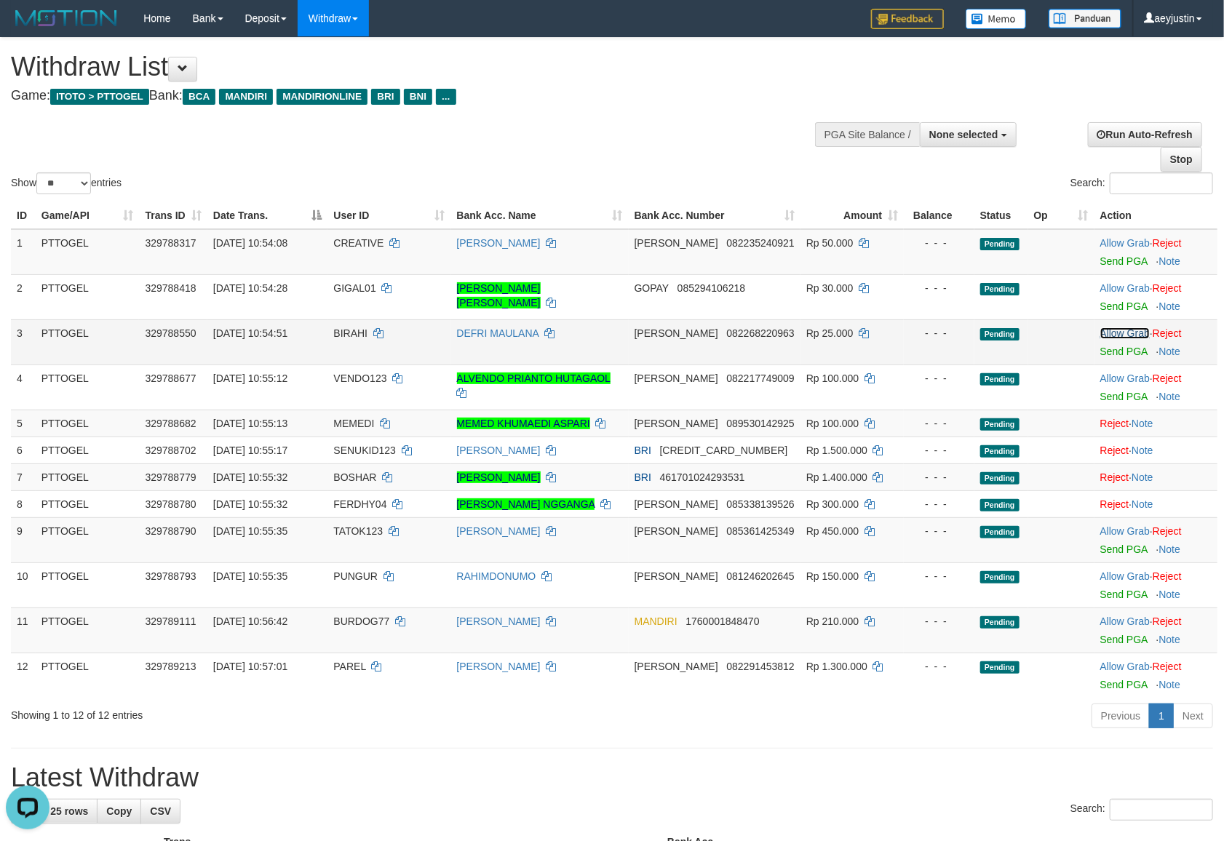
click at [1117, 332] on link "Allow Grab" at bounding box center [1125, 334] width 49 height 12
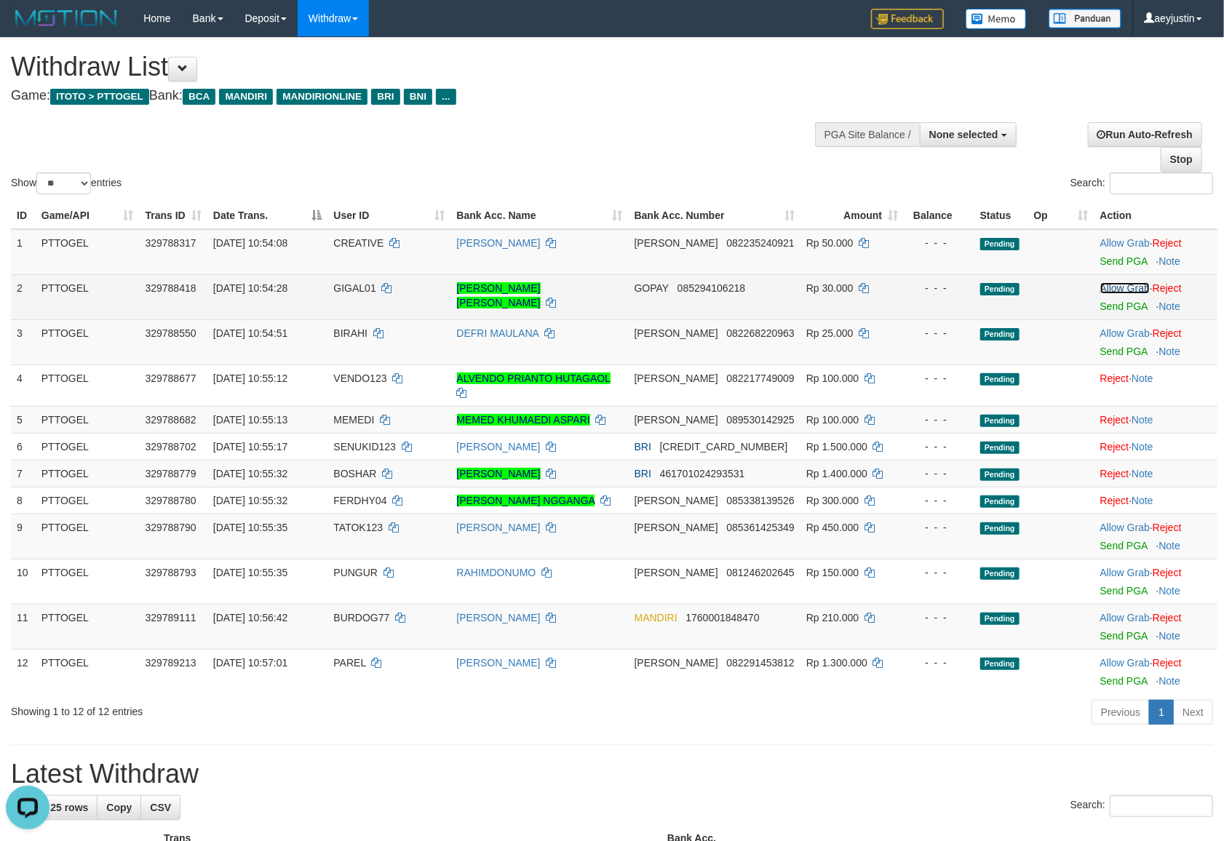
click at [1114, 282] on link "Allow Grab" at bounding box center [1125, 288] width 49 height 12
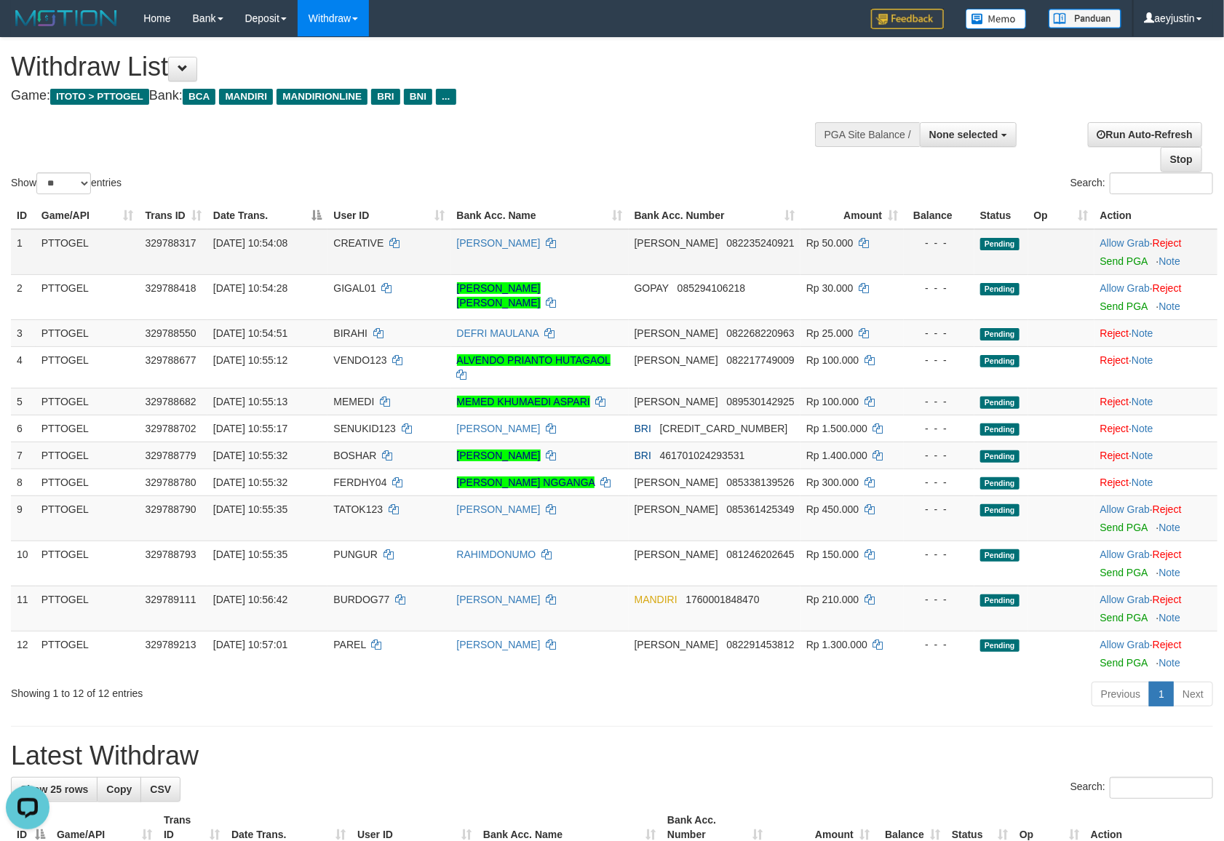
click at [1113, 234] on td "Allow Grab · Reject Send PGA · Note" at bounding box center [1156, 252] width 123 height 46
click at [1113, 243] on link "Allow Grab" at bounding box center [1125, 243] width 49 height 12
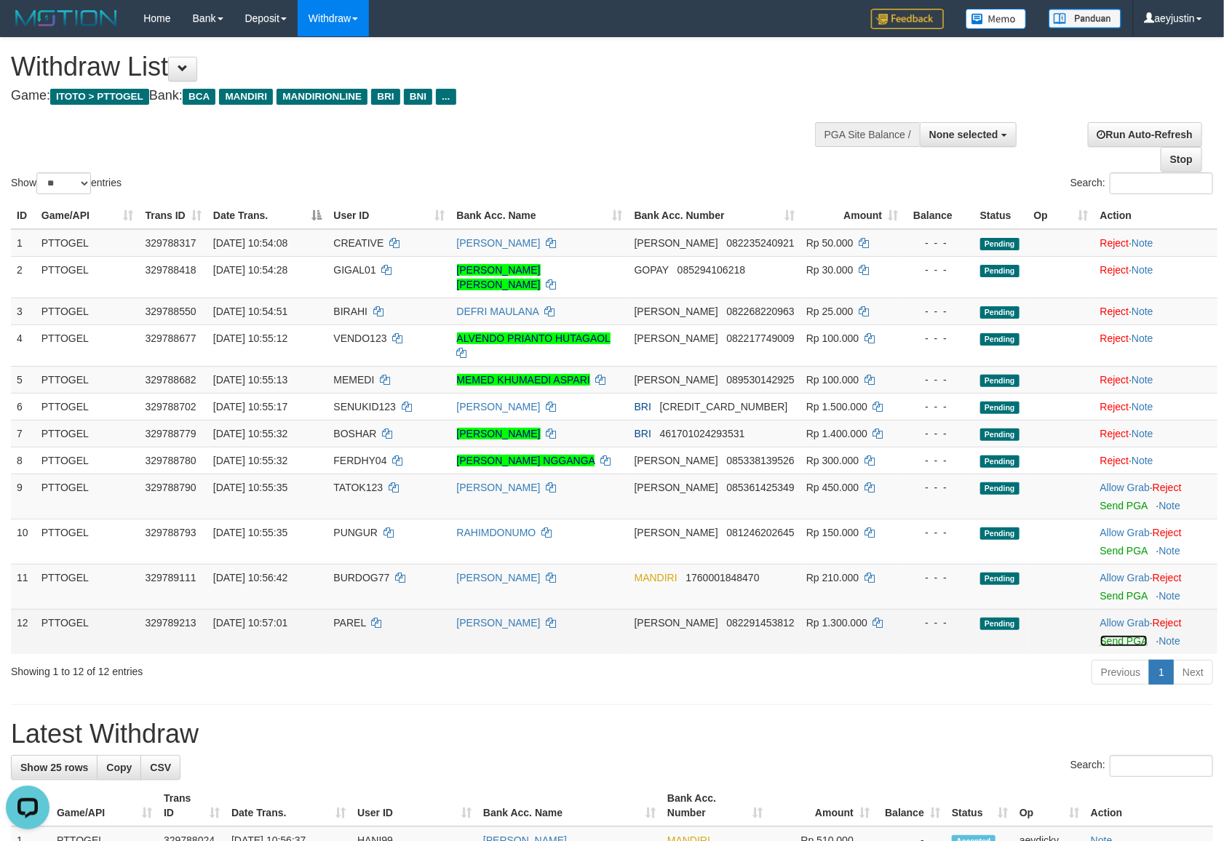
click at [1121, 635] on link "Send PGA" at bounding box center [1124, 641] width 47 height 12
click at [1117, 617] on link "Allow Grab" at bounding box center [1125, 623] width 49 height 12
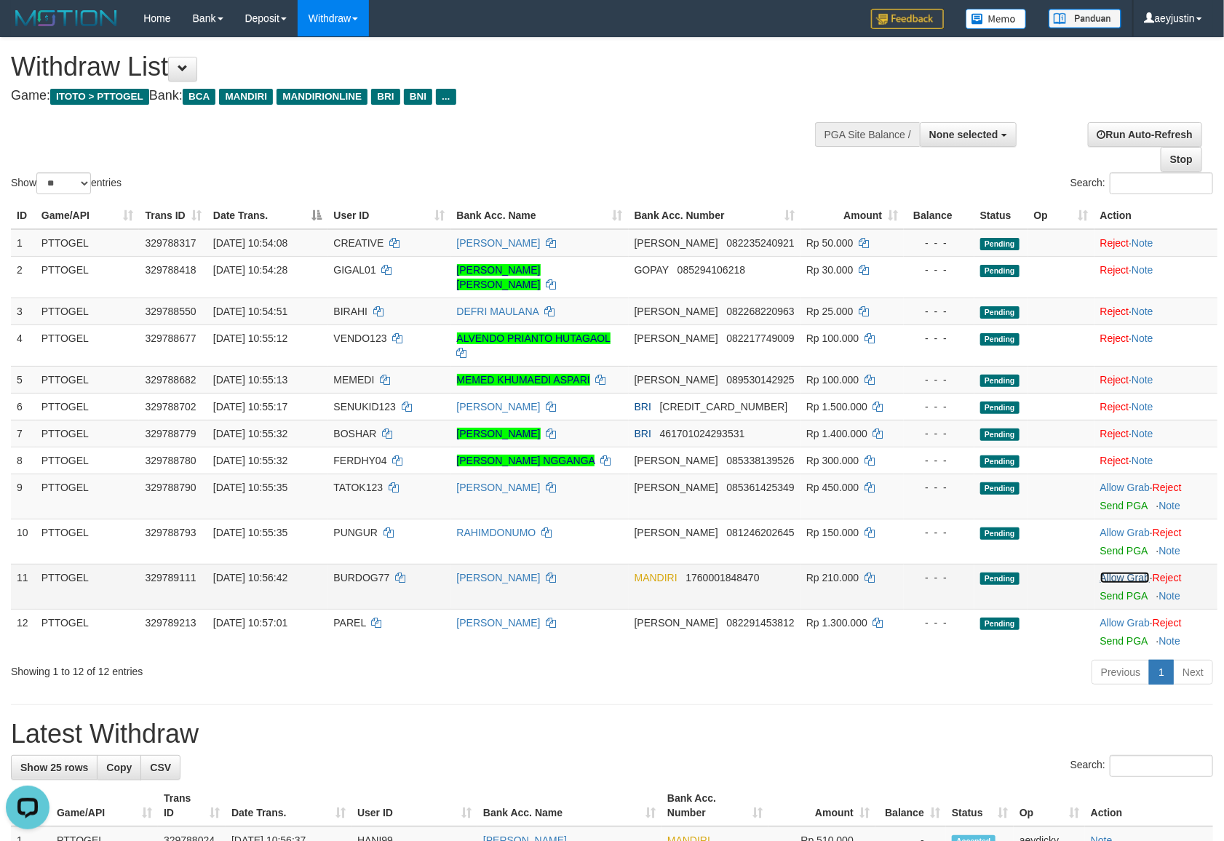
click at [1117, 572] on link "Allow Grab" at bounding box center [1125, 578] width 49 height 12
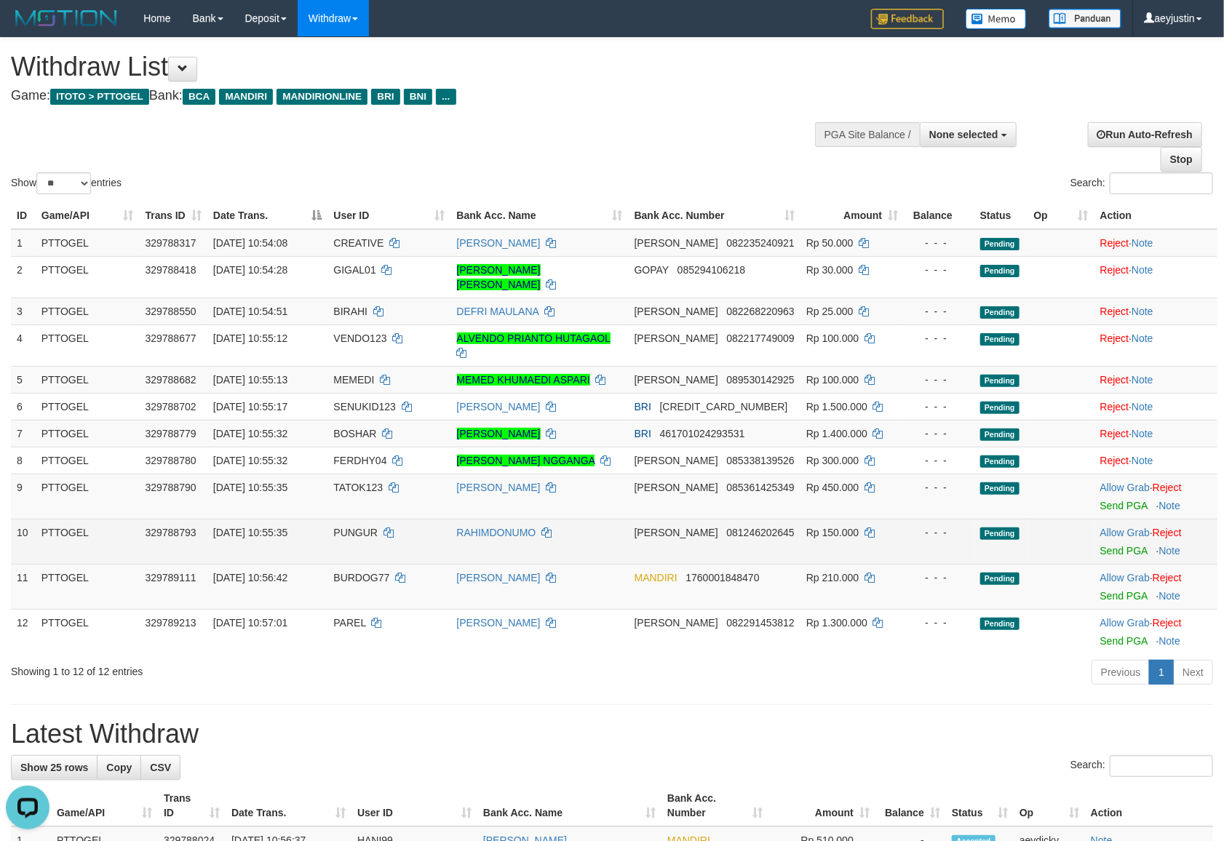
click at [1115, 519] on td "Allow Grab · Reject Send PGA · Note" at bounding box center [1156, 541] width 123 height 45
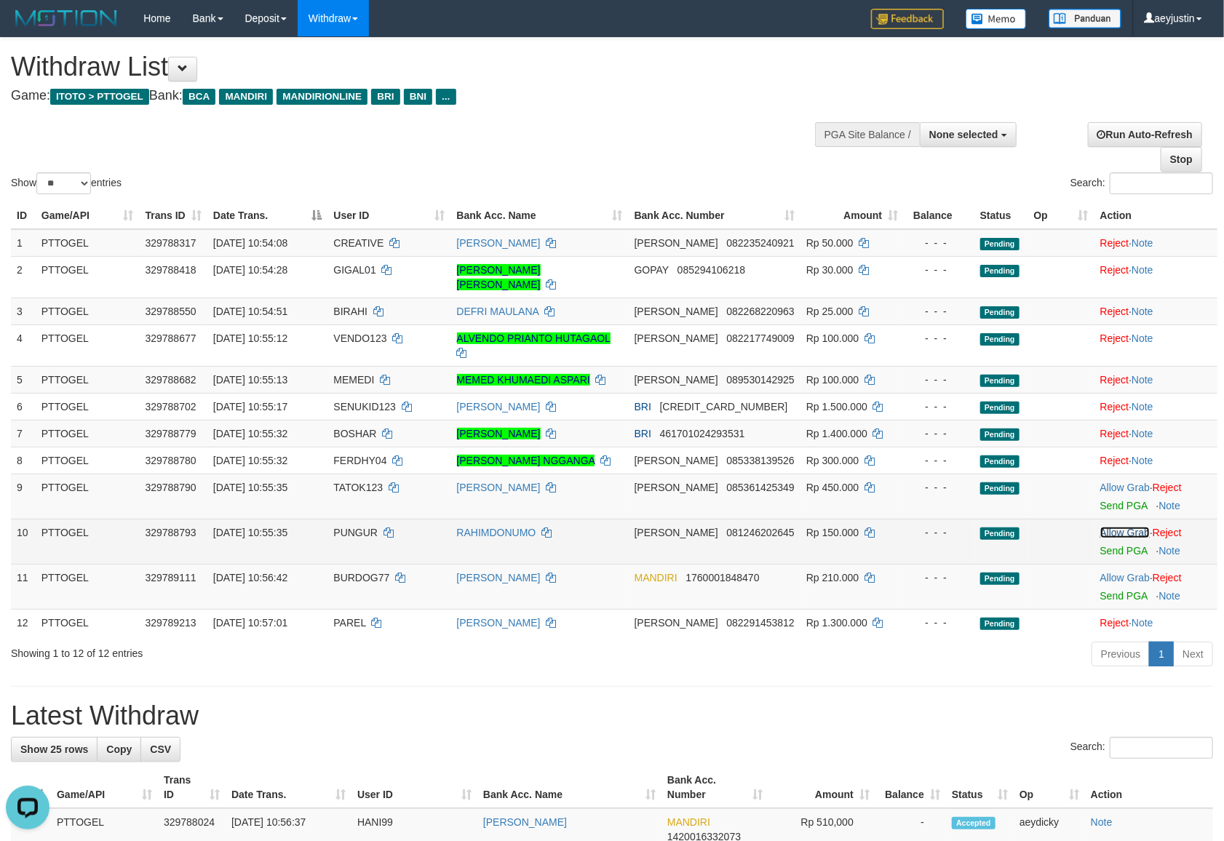
click at [1114, 527] on link "Allow Grab" at bounding box center [1125, 533] width 49 height 12
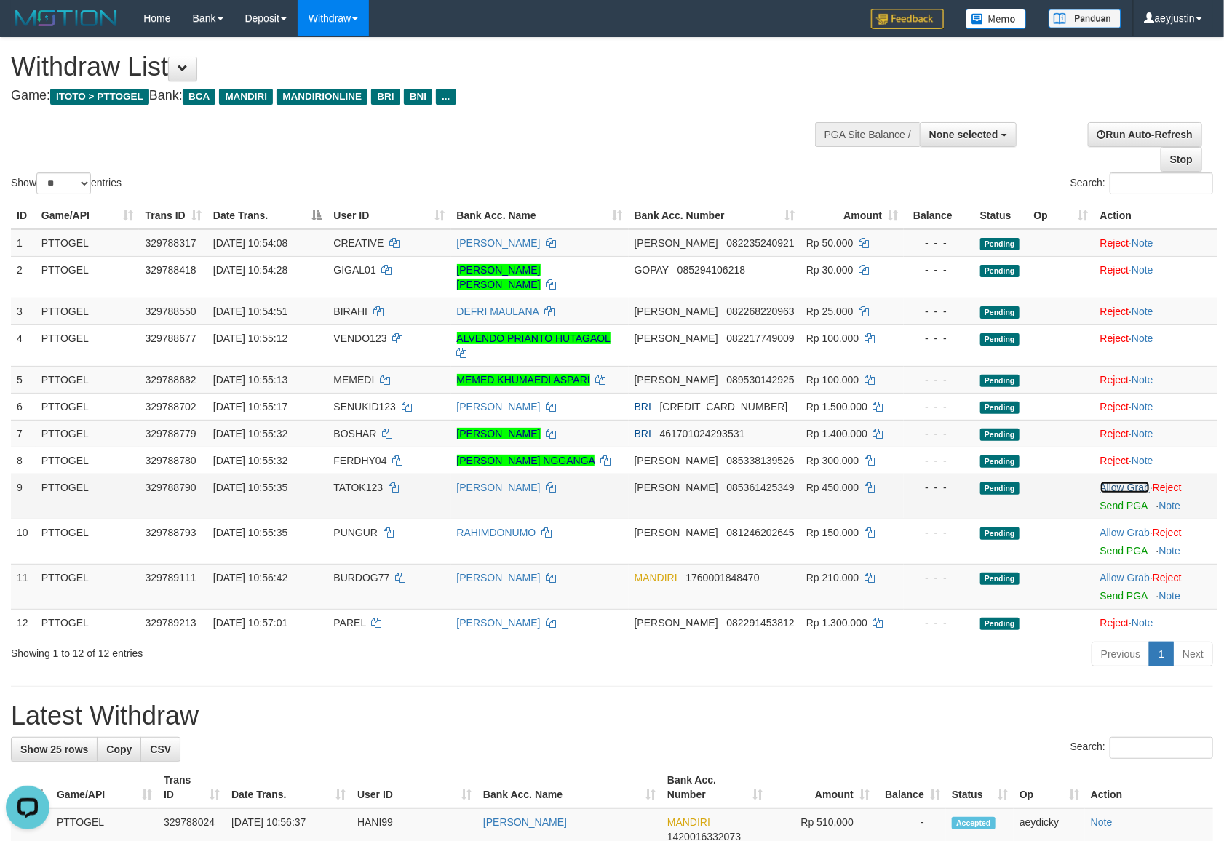
click at [1115, 482] on link "Allow Grab" at bounding box center [1125, 488] width 49 height 12
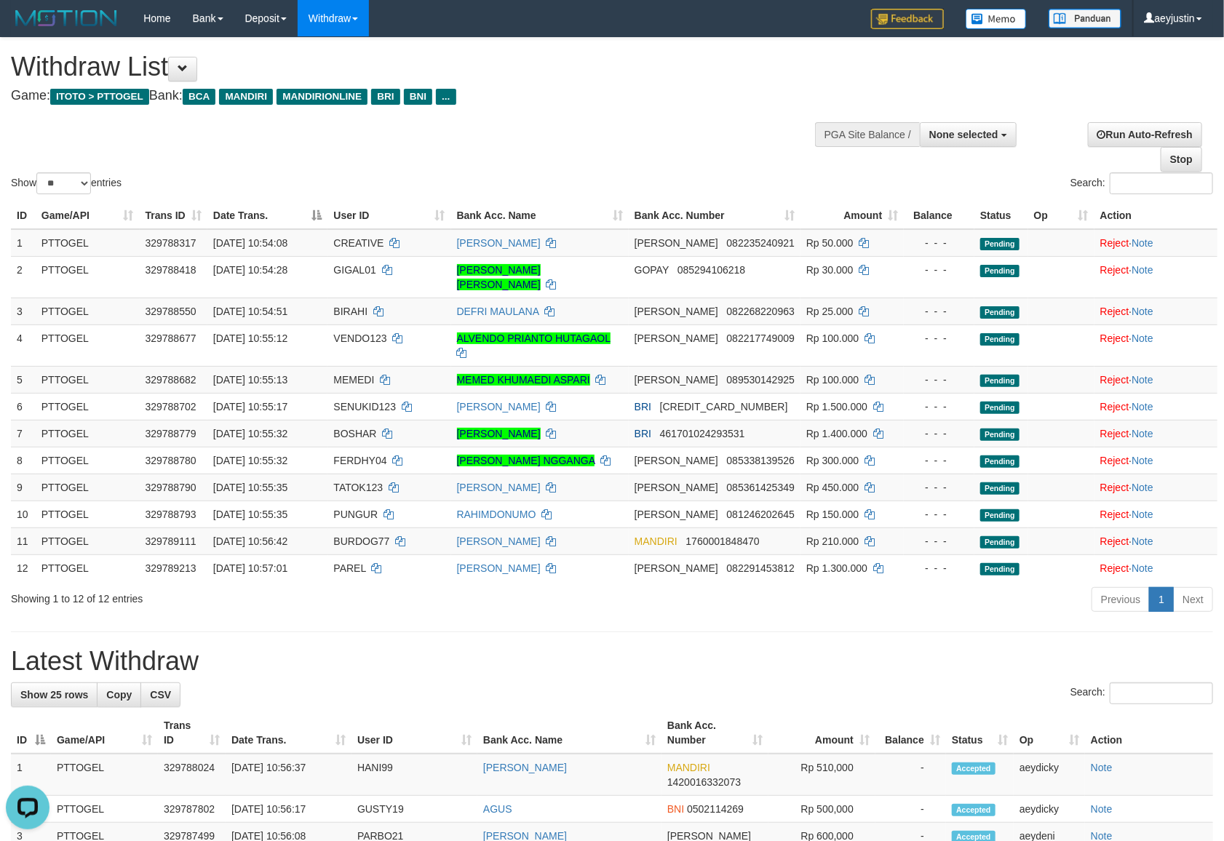
drag, startPoint x: 751, startPoint y: 98, endPoint x: 613, endPoint y: 14, distance: 161.7
click at [742, 95] on h4 "Game: ITOTO > PTTOGEL Bank: BCA MANDIRI MANDIRIONLINE BRI BNI ..." at bounding box center [406, 96] width 791 height 15
